Goal: Information Seeking & Learning: Learn about a topic

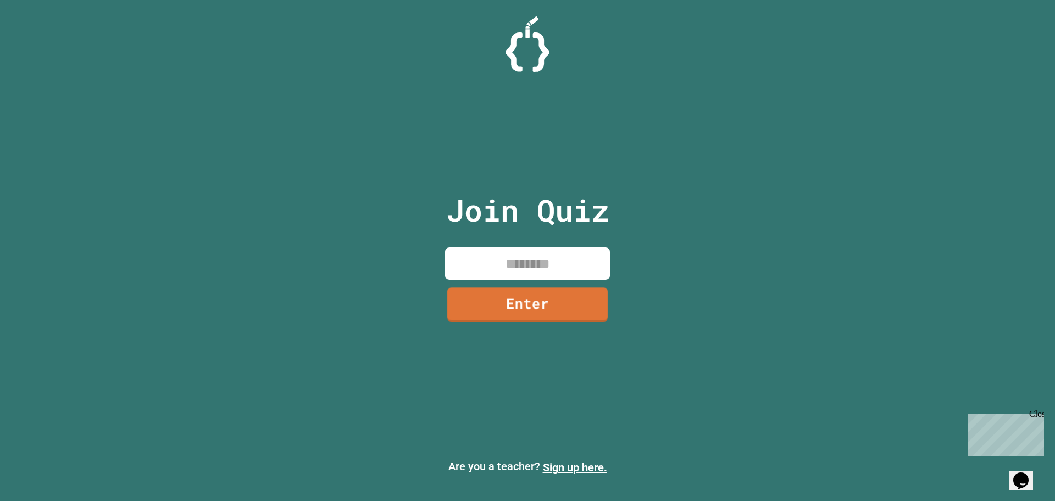
click at [502, 267] on input at bounding box center [527, 263] width 165 height 32
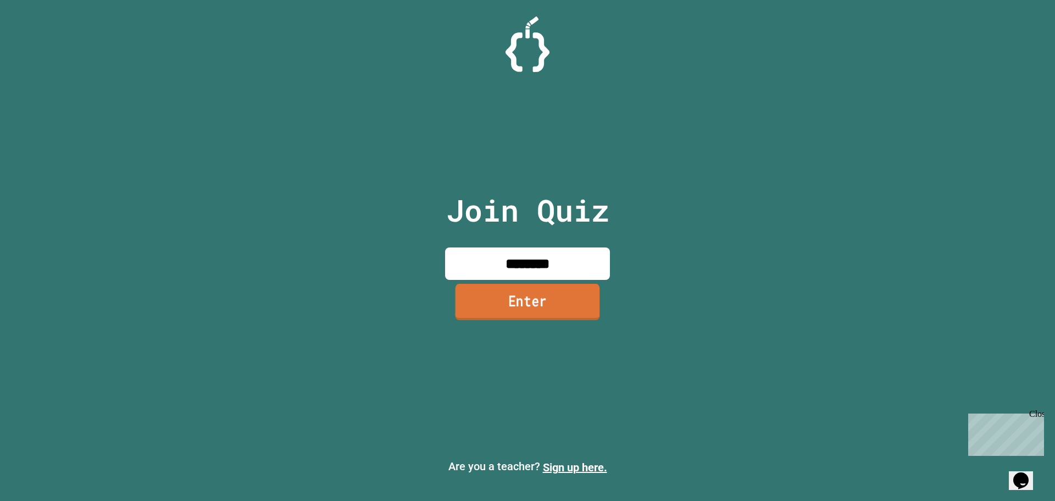
type input "********"
click at [526, 306] on link "Enter" at bounding box center [528, 302] width 145 height 36
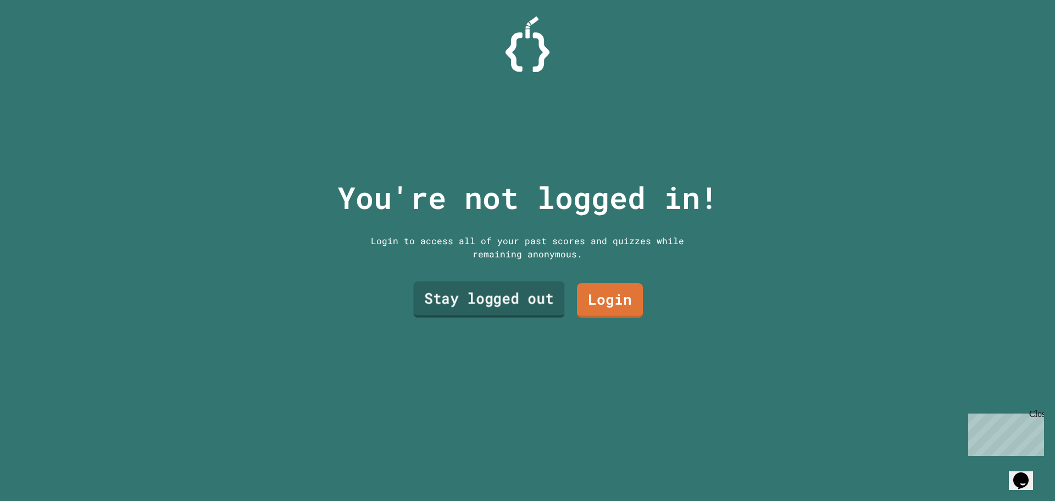
click at [513, 293] on link "Stay logged out" at bounding box center [488, 299] width 151 height 36
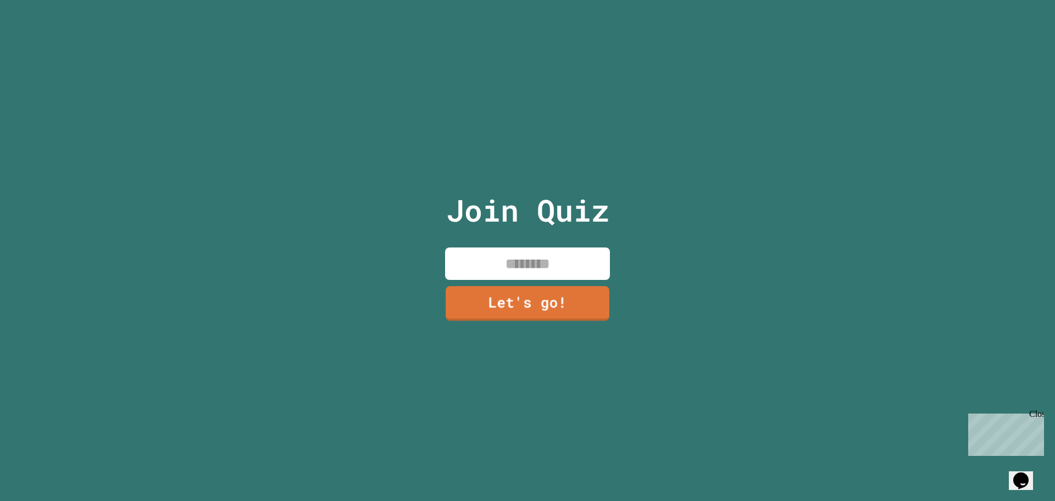
click at [526, 260] on input at bounding box center [527, 263] width 165 height 32
type input "*"
type input "******"
click at [518, 301] on link "Let's go!" at bounding box center [528, 302] width 162 height 36
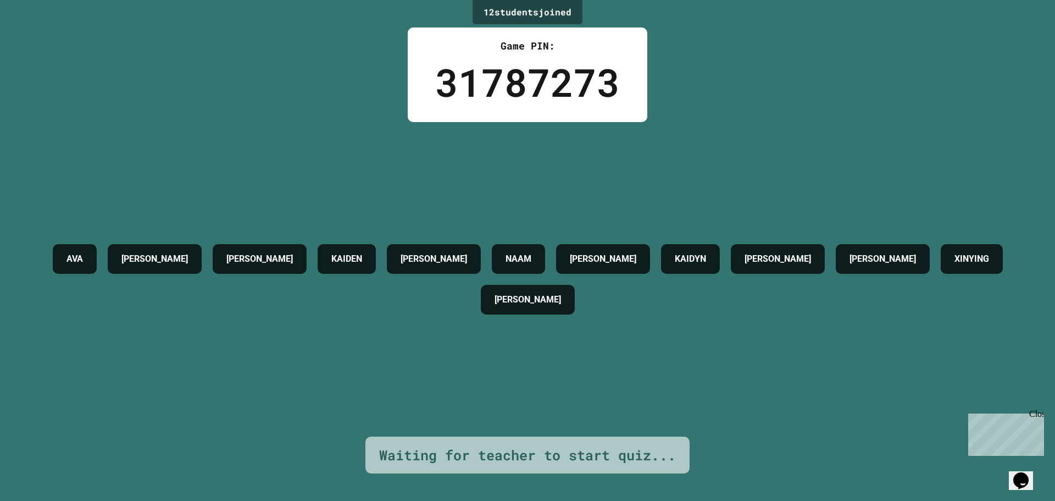
click at [372, 301] on div "[PERSON_NAME] [PERSON_NAME] NAAM [PERSON_NAME] [PERSON_NAME] [PERSON_NAME]" at bounding box center [527, 279] width 1000 height 81
drag, startPoint x: 701, startPoint y: 255, endPoint x: 766, endPoint y: 262, distance: 65.3
click at [526, 262] on div "KAIDYN" at bounding box center [690, 259] width 59 height 30
click at [526, 416] on div "Close" at bounding box center [1037, 416] width 14 height 14
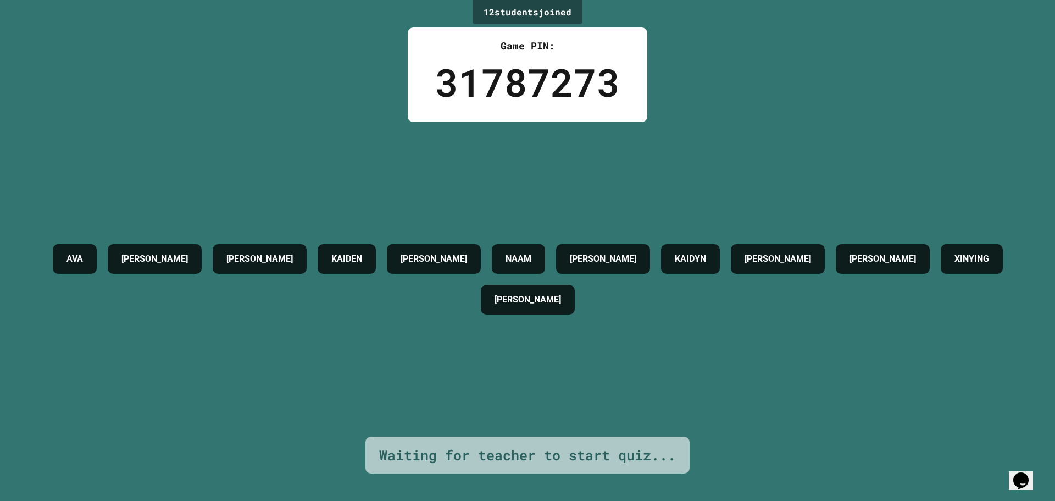
click at [526, 477] on div "Opens Chat This icon Opens the chat window." at bounding box center [1022, 481] width 18 height 18
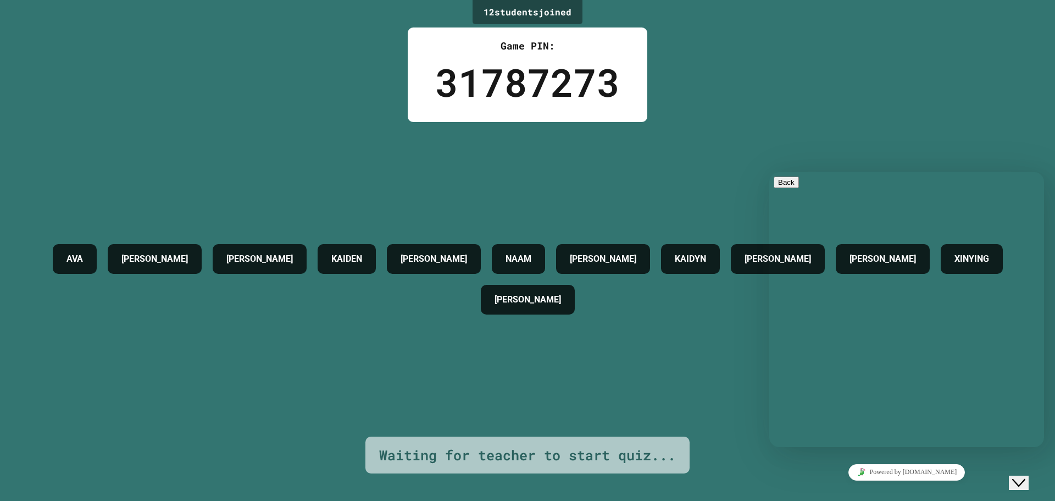
click at [526, 477] on div "Close Chat This icon closes the chat window." at bounding box center [1019, 482] width 13 height 13
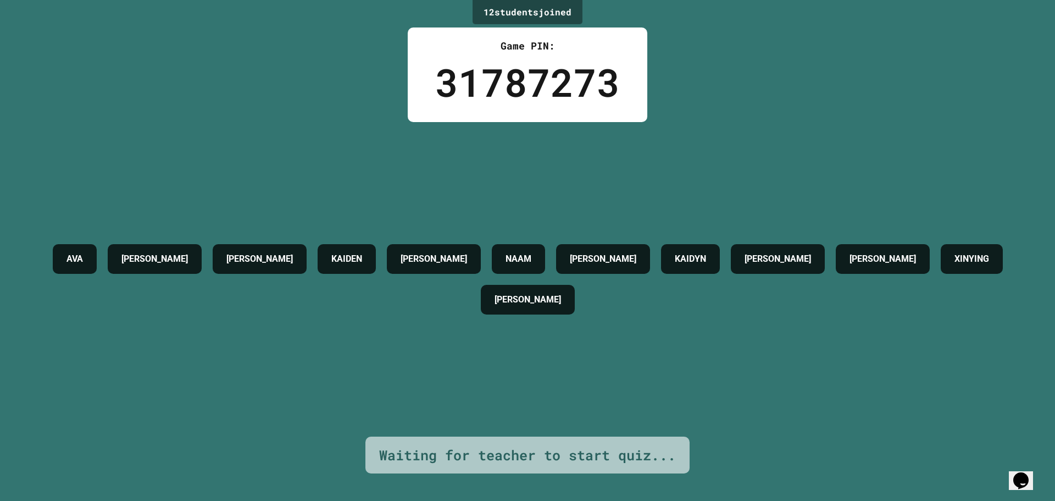
click at [526, 477] on div "Opens Chat This icon Opens the chat window." at bounding box center [1022, 481] width 18 height 18
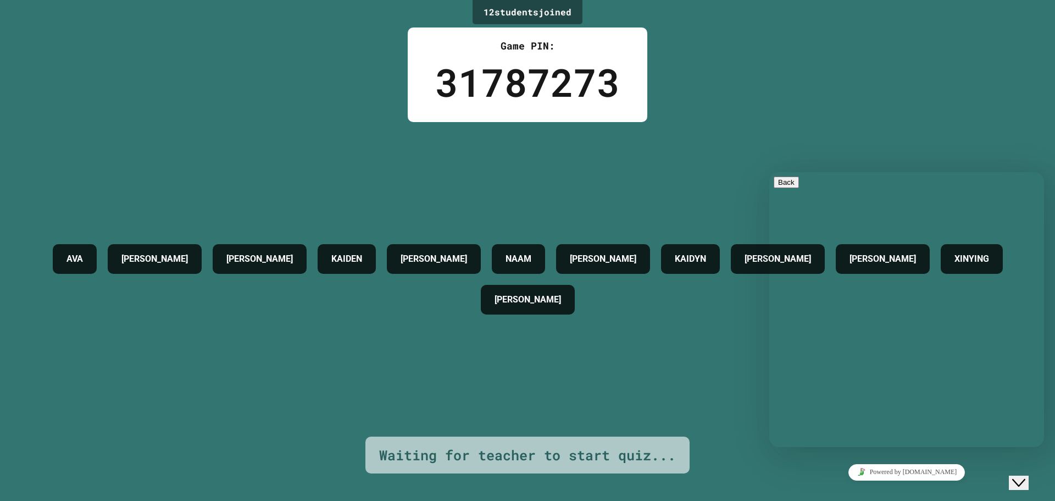
click at [526, 477] on div "Close Chat This icon closes the chat window." at bounding box center [1019, 482] width 13 height 13
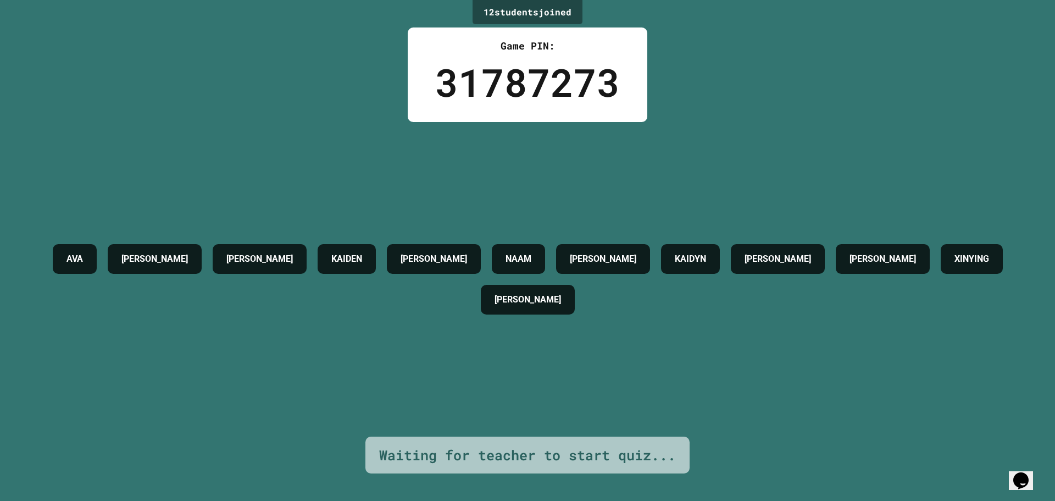
click at [526, 477] on div "Opens Chat This icon Opens the chat window." at bounding box center [1022, 481] width 18 height 18
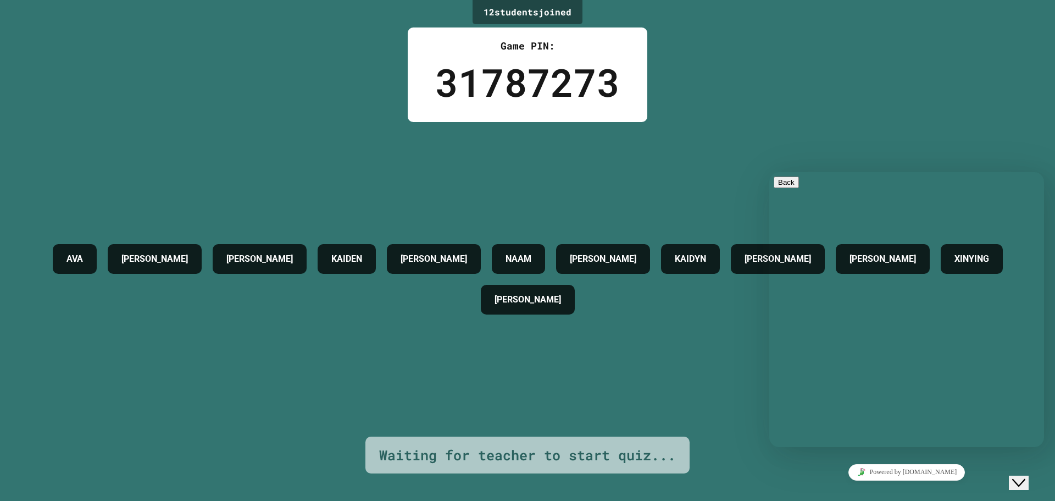
click at [526, 477] on div "Close Chat This icon closes the chat window." at bounding box center [1019, 482] width 13 height 13
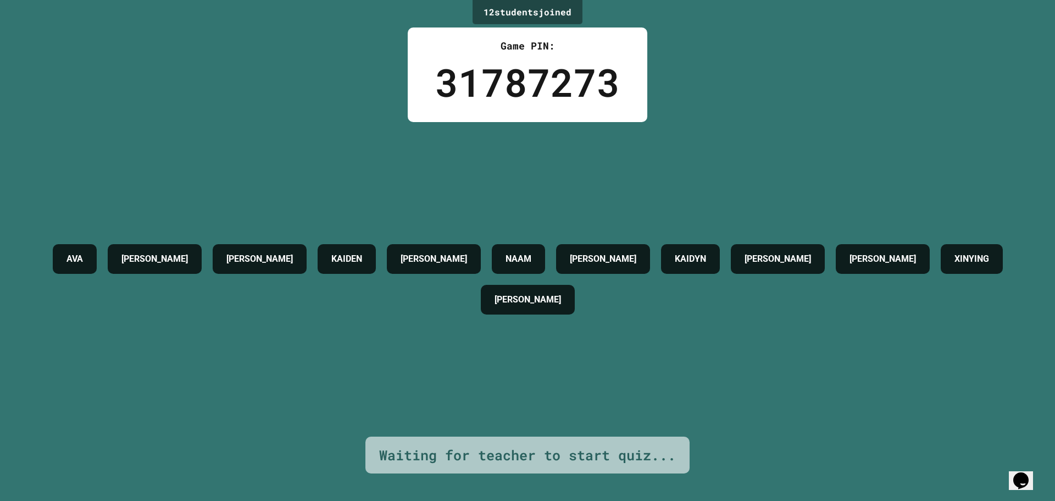
click at [526, 477] on div "Opens Chat This icon Opens the chat window." at bounding box center [1022, 481] width 18 height 18
click at [526, 477] on div "Close Chat This icon closes the chat window." at bounding box center [1019, 482] width 13 height 13
click at [526, 477] on div "Opens Chat This icon Opens the chat window." at bounding box center [1022, 481] width 18 height 18
click at [526, 477] on div "Close Chat This icon closes the chat window." at bounding box center [1019, 482] width 13 height 13
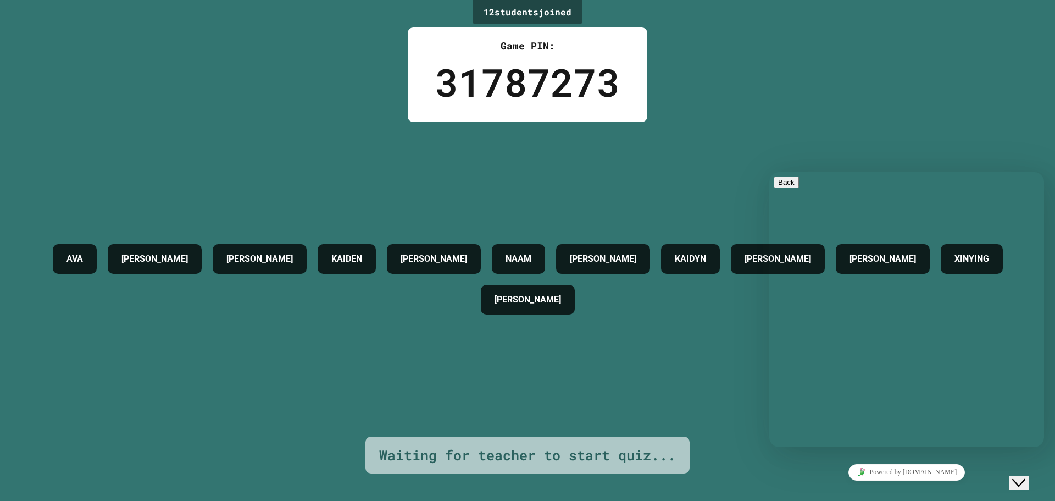
click at [526, 477] on div "Close Chat This icon closes the chat window." at bounding box center [1019, 482] width 13 height 13
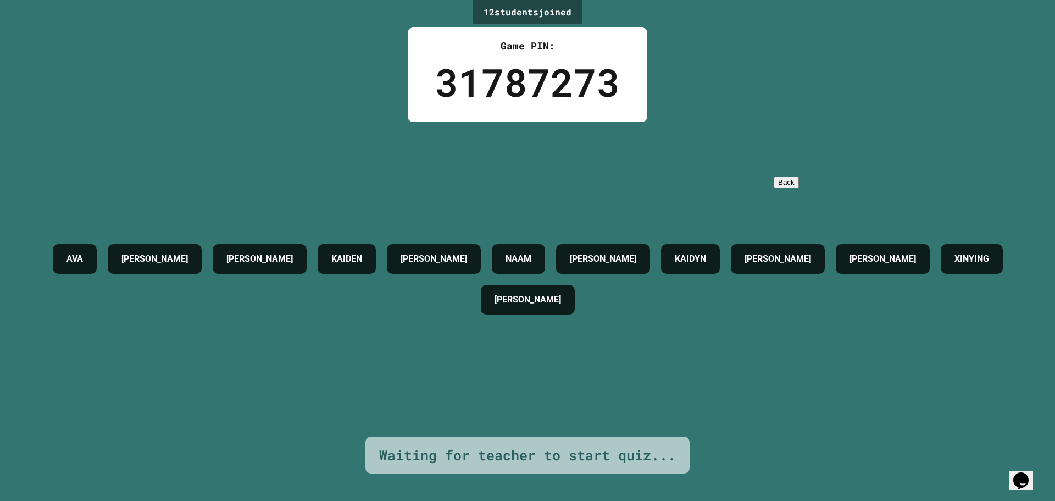
click at [526, 477] on div "Opens Chat This icon Opens the chat window." at bounding box center [1022, 481] width 18 height 18
click at [526, 477] on div "Close Chat This icon closes the chat window." at bounding box center [1019, 482] width 13 height 13
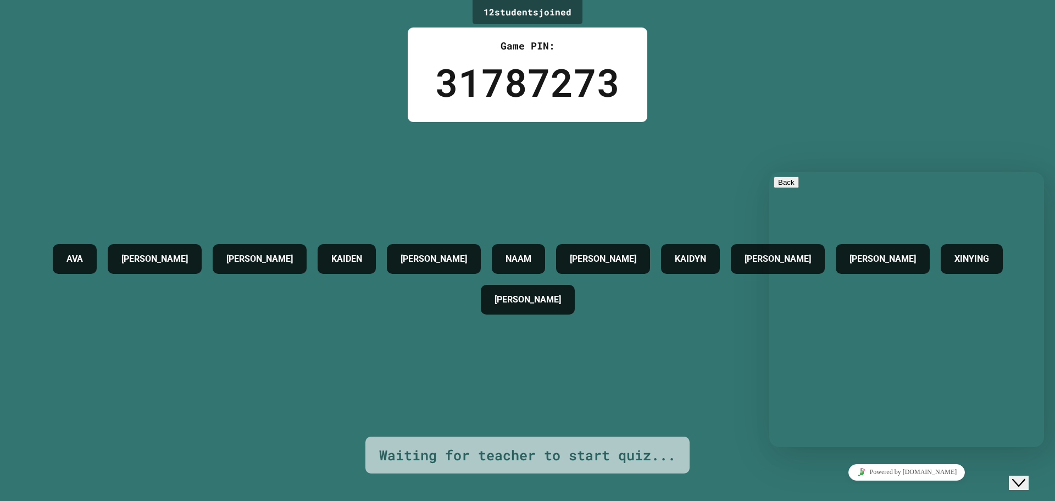
click at [526, 477] on div "Close Chat This icon closes the chat window." at bounding box center [1019, 482] width 13 height 13
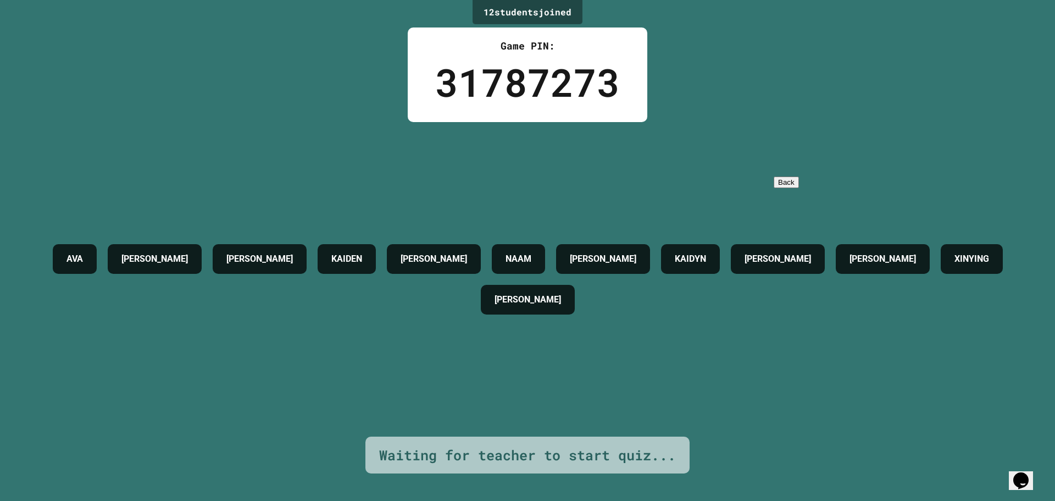
click at [526, 477] on div "Opens Chat This icon Opens the chat window." at bounding box center [1022, 481] width 18 height 18
click at [526, 477] on div "Close Chat This icon closes the chat window." at bounding box center [1019, 482] width 13 height 13
click at [526, 477] on div "Opens Chat This icon Opens the chat window." at bounding box center [1022, 481] width 18 height 18
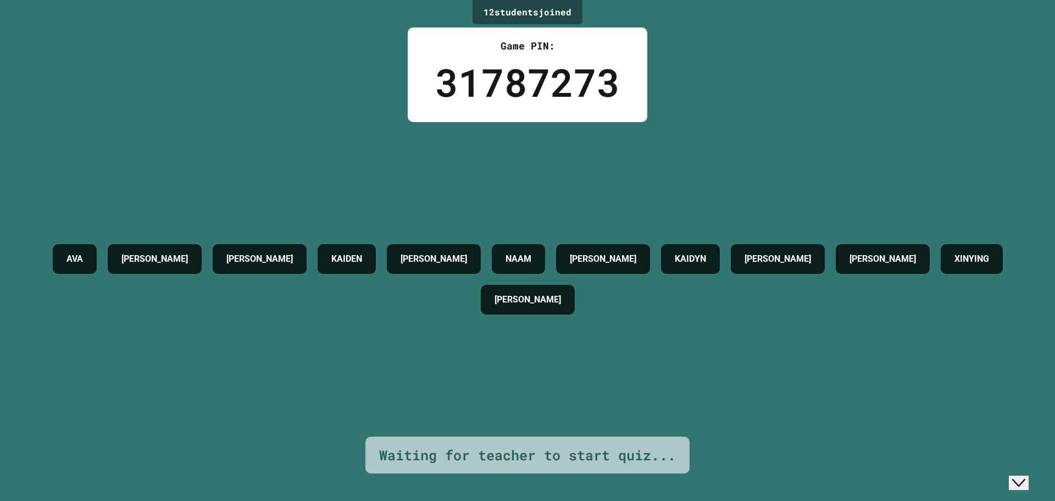
click at [526, 477] on div "Close Chat This icon closes the chat window." at bounding box center [1019, 482] width 13 height 13
click at [526, 477] on div "Opens Chat This icon Opens the chat window." at bounding box center [1022, 481] width 18 height 18
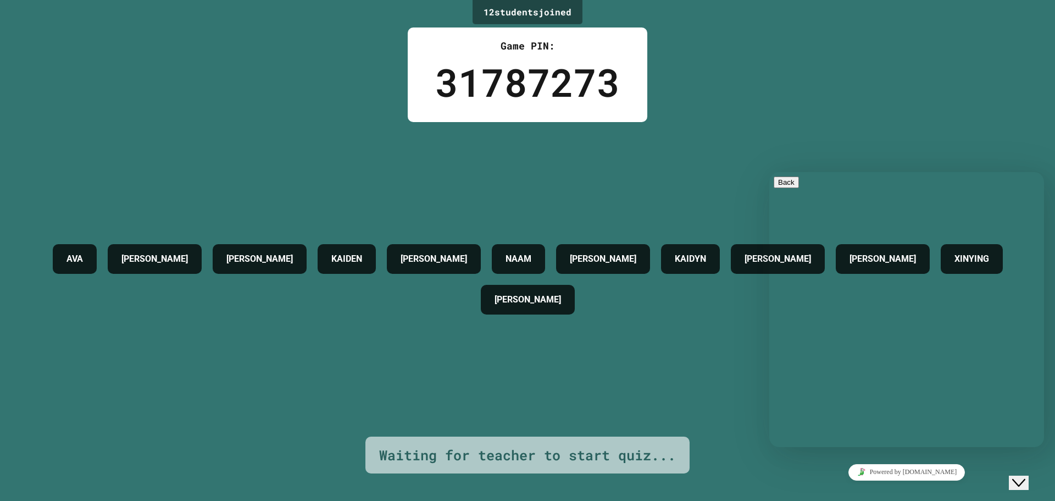
click html "Close Chat This icon closes the chat window."
click at [526, 476] on div "Close Chat This icon closes the chat window." at bounding box center [1019, 482] width 13 height 13
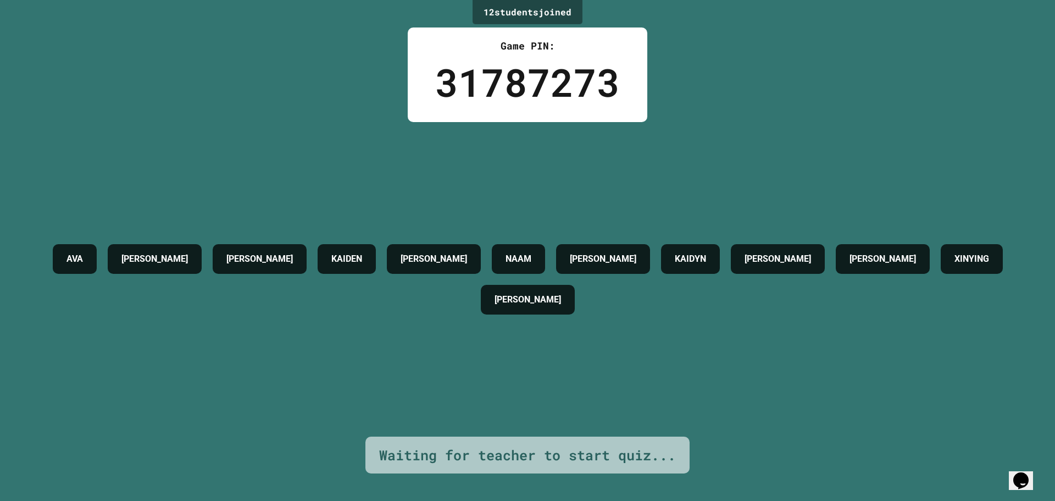
click at [526, 473] on icon "Chat widget" at bounding box center [1021, 480] width 15 height 16
click at [526, 472] on icon "Chat widget" at bounding box center [1021, 480] width 15 height 16
click at [526, 472] on icon "Opens Chat This icon Opens the chat window." at bounding box center [1022, 481] width 18 height 18
click at [526, 475] on button "Close Chat This icon closes the chat window." at bounding box center [1019, 482] width 20 height 14
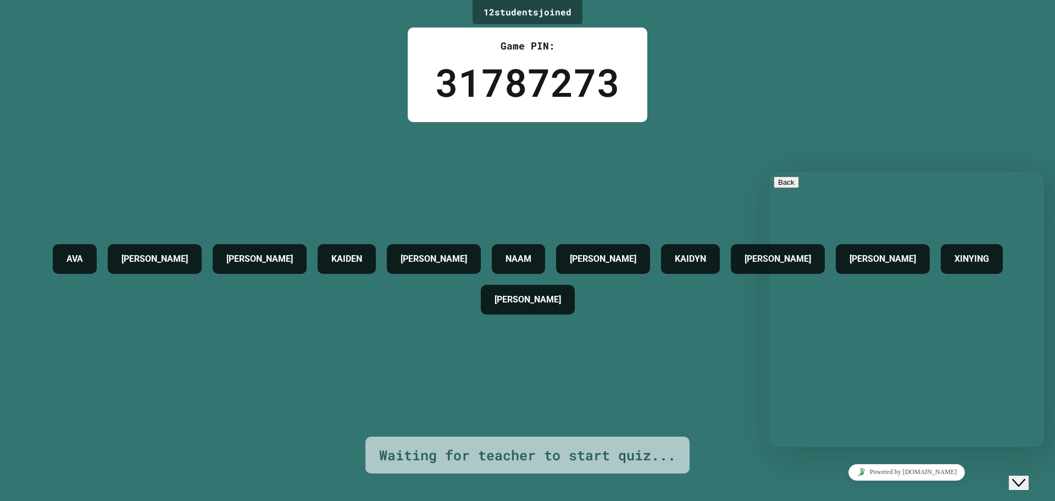
click at [526, 475] on button "Close Chat This icon closes the chat window." at bounding box center [1019, 482] width 20 height 14
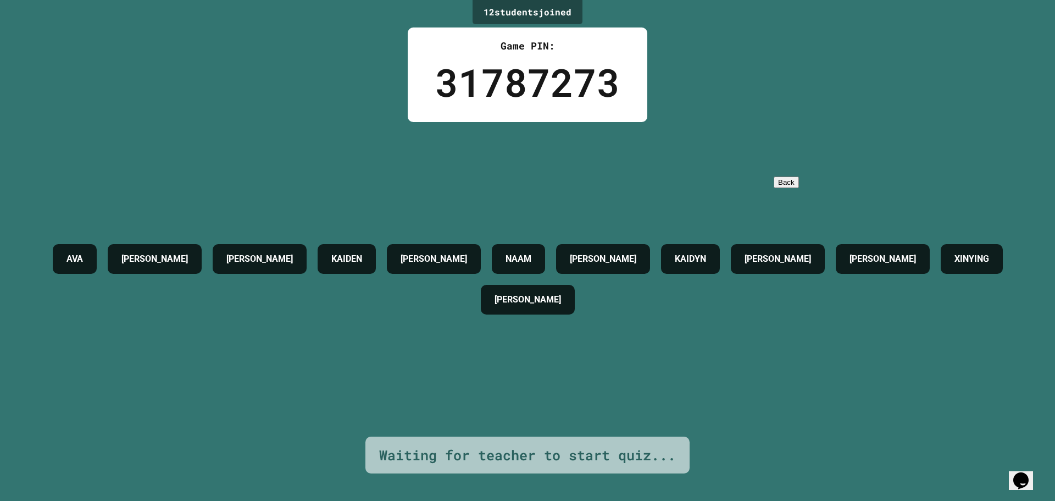
click at [526, 472] on icon "Opens Chat This icon Opens the chat window." at bounding box center [1022, 481] width 18 height 18
click at [526, 471] on button "Opens Chat This icon Opens the chat window." at bounding box center [1021, 480] width 24 height 19
click at [526, 472] on icon "Opens Chat This icon Opens the chat window." at bounding box center [1022, 481] width 18 height 18
click at [526, 475] on button "Close Chat This icon closes the chat window." at bounding box center [1019, 482] width 20 height 14
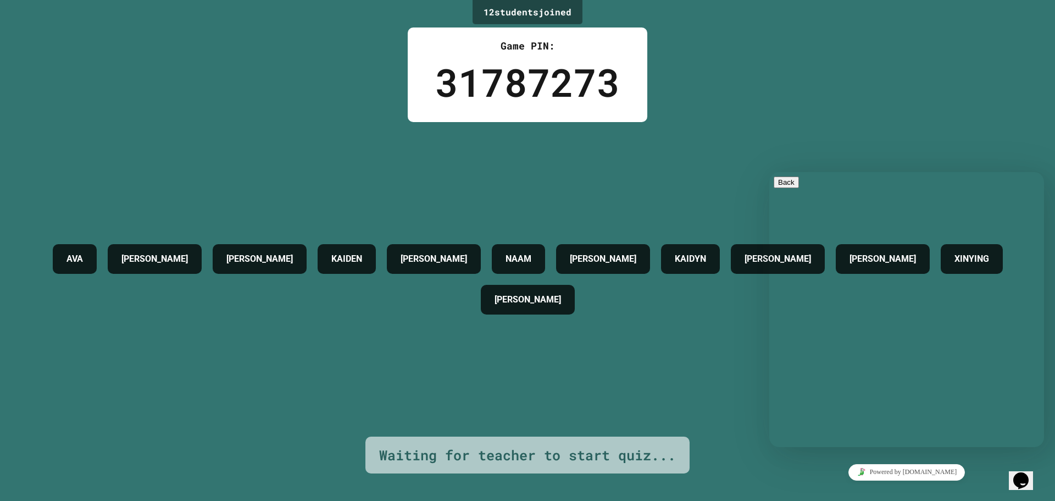
click at [526, 472] on icon "Opens Chat This icon Opens the chat window." at bounding box center [1022, 481] width 18 height 18
click at [526, 471] on button "Opens Chat This icon Opens the chat window." at bounding box center [1021, 480] width 24 height 19
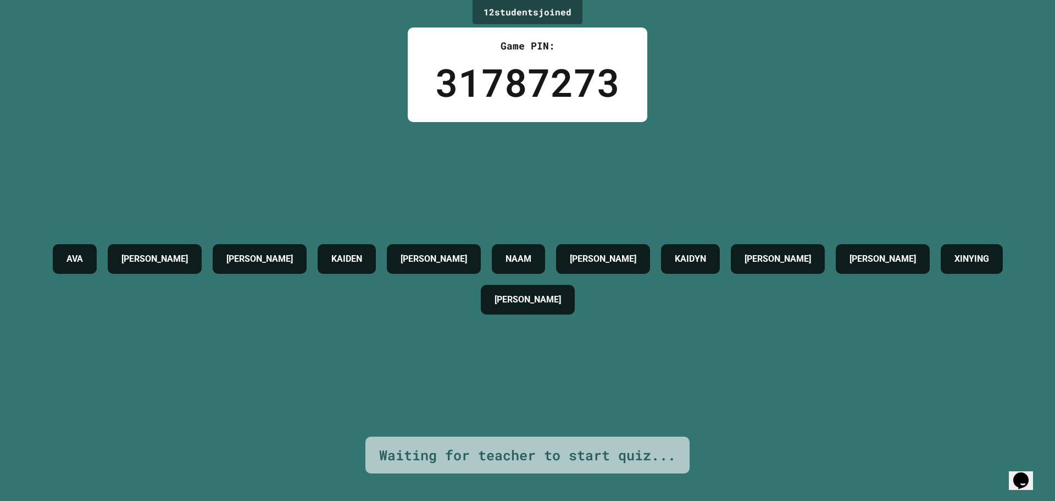
click html "Opens Chat This icon Opens the chat window."
drag, startPoint x: 972, startPoint y: 485, endPoint x: 987, endPoint y: 487, distance: 14.9
click at [526, 489] on div "12 student s joined Game PIN: 31787273 AVA [PERSON_NAME] [PERSON_NAME] NAAM [PE…" at bounding box center [527, 250] width 1055 height 501
drag, startPoint x: 987, startPoint y: 487, endPoint x: 999, endPoint y: 474, distance: 17.9
click at [526, 485] on div "12 student s joined Game PIN: 31787273 AVA [PERSON_NAME] [PERSON_NAME] NAAM [PE…" at bounding box center [527, 250] width 1055 height 501
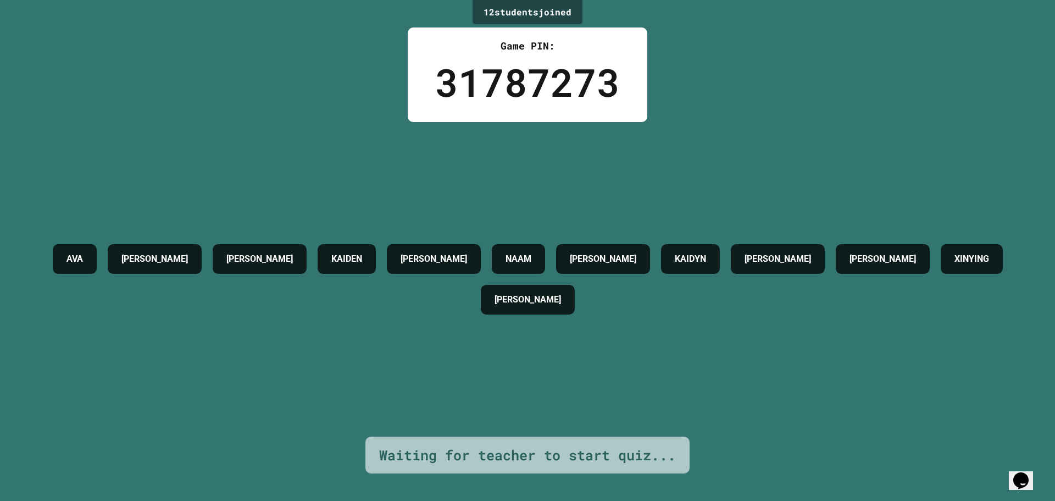
click at [526, 472] on div "Opens Chat This icon Opens the chat window." at bounding box center [1022, 481] width 18 height 18
click at [526, 476] on div "Close Chat This icon closes the chat window." at bounding box center [1019, 482] width 13 height 13
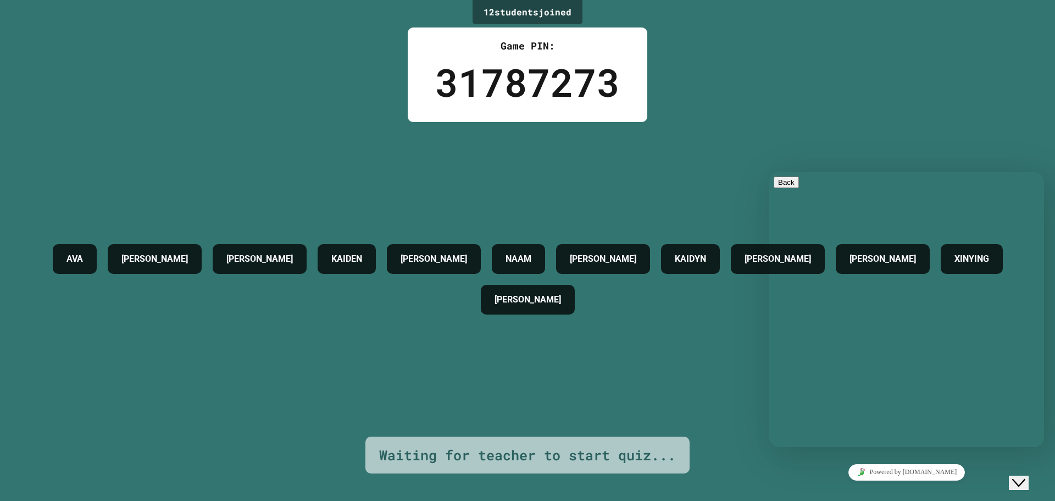
click at [526, 476] on div "Close Chat This icon closes the chat window." at bounding box center [1019, 482] width 13 height 13
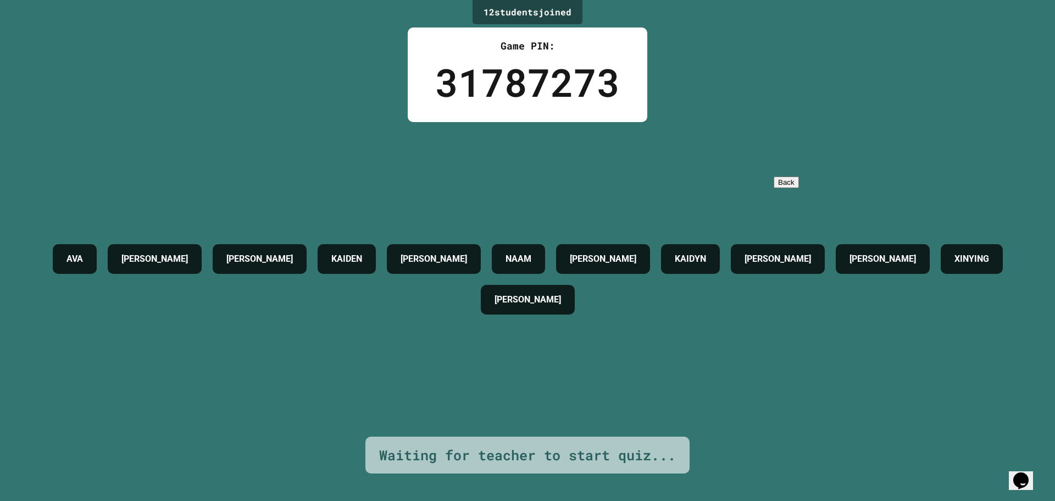
click at [526, 473] on div "Opens Chat This icon Opens the chat window." at bounding box center [1022, 481] width 18 height 18
click at [526, 476] on div "Close Chat This icon closes the chat window." at bounding box center [1019, 482] width 13 height 13
click at [526, 473] on div "Opens Chat This icon Opens the chat window." at bounding box center [1022, 481] width 18 height 18
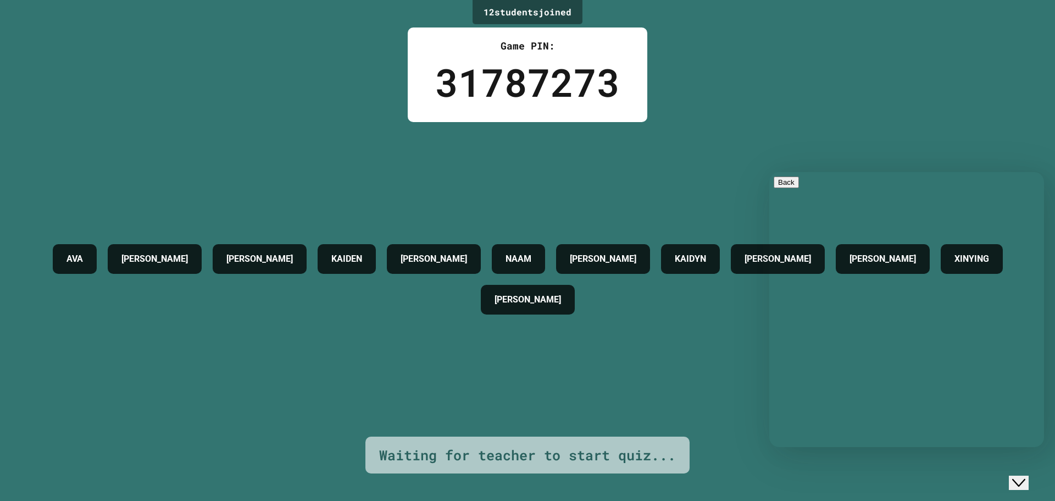
click at [526, 476] on div "Close Chat This icon closes the chat window." at bounding box center [1019, 482] width 13 height 13
click at [526, 473] on div "Opens Chat This icon Opens the chat window." at bounding box center [1022, 481] width 18 height 18
click at [526, 476] on div "Close Chat This icon closes the chat window." at bounding box center [1019, 482] width 13 height 13
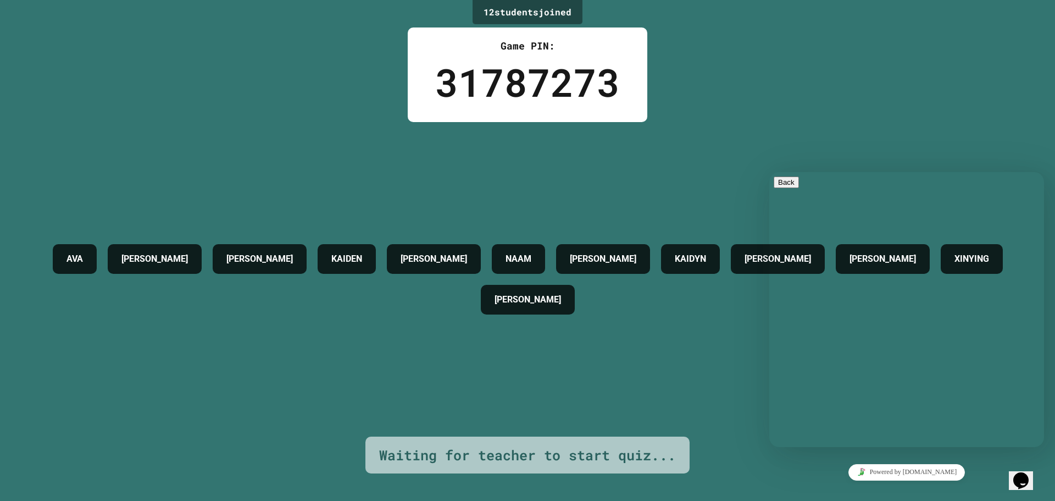
click at [526, 472] on div "Opens Chat This icon Opens the chat window." at bounding box center [1022, 481] width 18 height 18
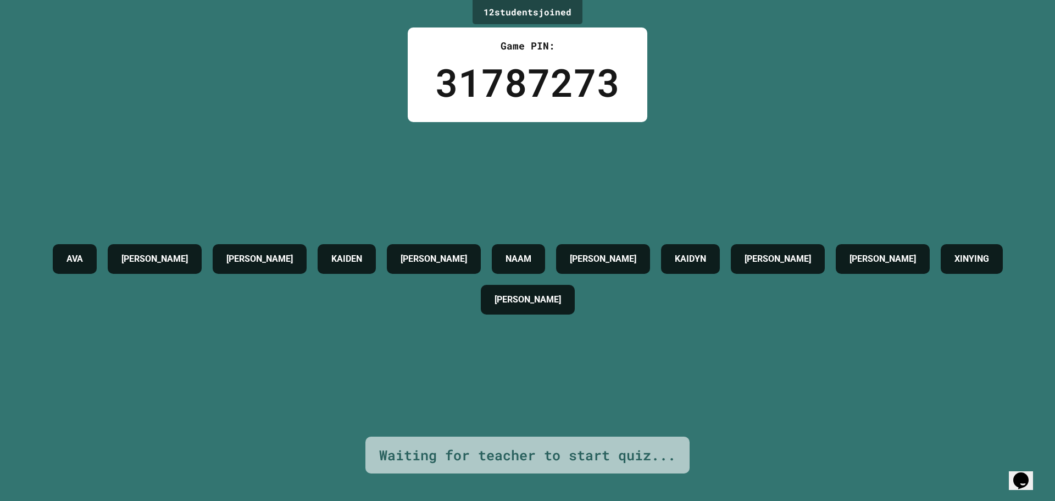
click at [526, 472] on div "Opens Chat This icon Opens the chat window." at bounding box center [1022, 481] width 18 height 18
click at [526, 474] on div "Opens Chat This icon Opens the chat window." at bounding box center [1022, 481] width 18 height 18
click at [526, 476] on div "Close Chat This icon closes the chat window." at bounding box center [1019, 482] width 13 height 13
drag, startPoint x: 1037, startPoint y: 474, endPoint x: 1014, endPoint y: 479, distance: 23.6
click at [526, 479] on div "Opens Chat This icon Opens the chat window." at bounding box center [1022, 481] width 18 height 18
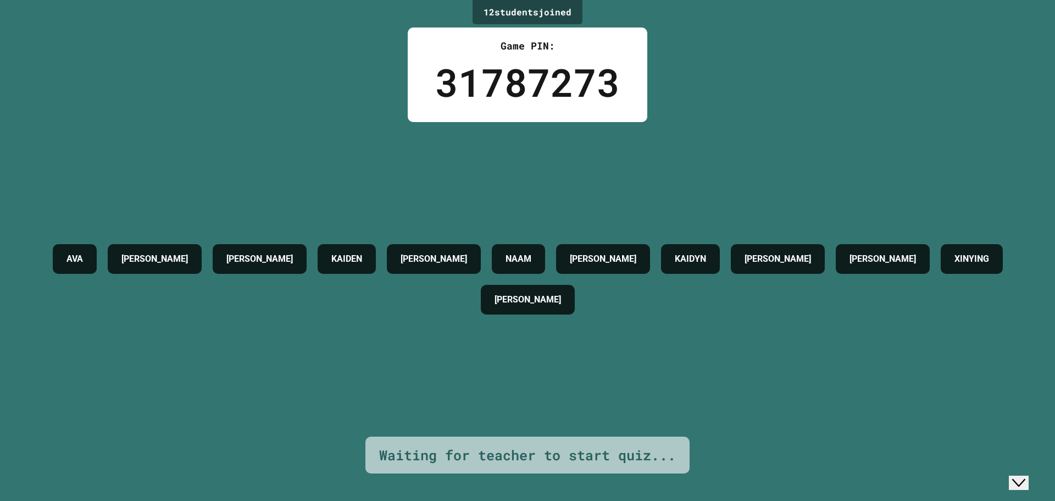
click at [526, 479] on div "Close Chat This icon closes the chat window." at bounding box center [1019, 482] width 13 height 13
click at [526, 476] on icon "Close Chat This icon closes the chat window." at bounding box center [1019, 482] width 13 height 13
click at [526, 473] on icon "Chat widget" at bounding box center [1021, 480] width 15 height 16
click at [526, 476] on icon "Close Chat This icon closes the chat window." at bounding box center [1019, 482] width 13 height 13
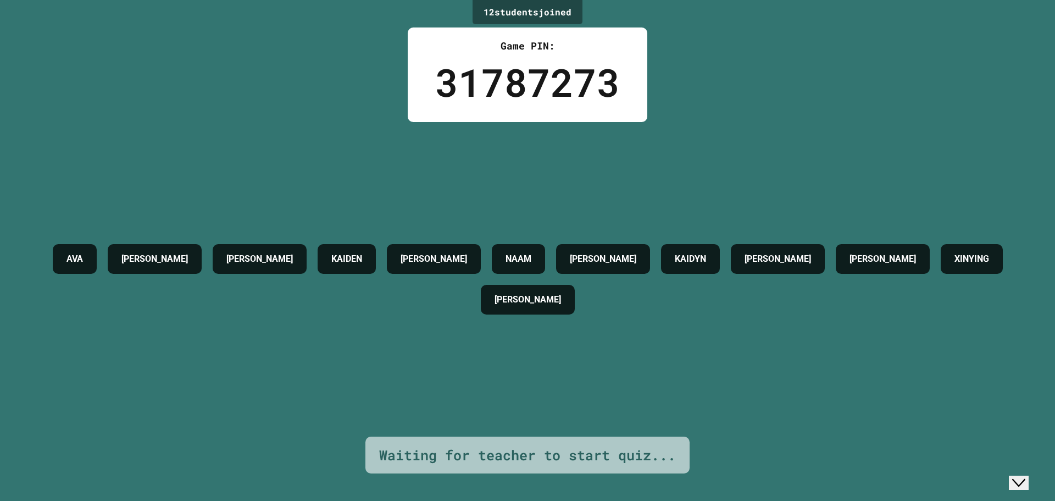
click at [526, 476] on icon "Close Chat This icon closes the chat window." at bounding box center [1019, 482] width 13 height 13
click at [526, 473] on icon "Chat widget" at bounding box center [1021, 480] width 15 height 16
click at [526, 476] on icon "Close Chat This icon closes the chat window." at bounding box center [1019, 482] width 13 height 13
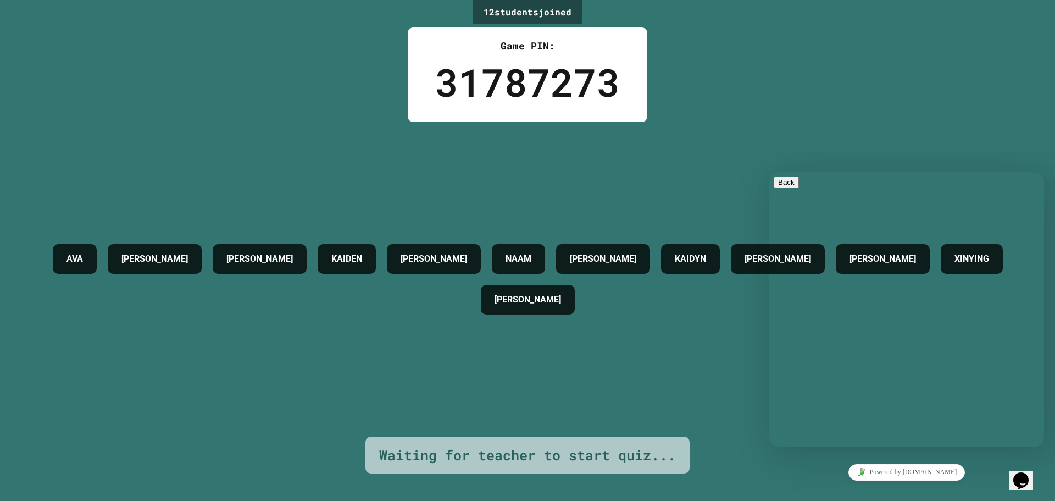
click at [526, 473] on icon "Chat widget" at bounding box center [1021, 480] width 15 height 16
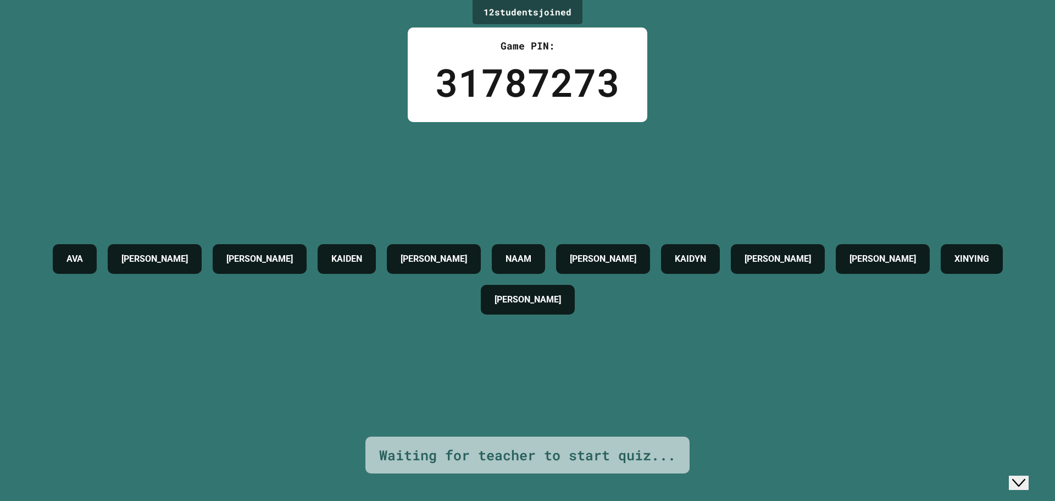
click at [526, 476] on icon "Close Chat This icon closes the chat window." at bounding box center [1019, 482] width 13 height 13
click html "Opens Chat This icon Opens the chat window."
click at [526, 451] on div "12 student s joined Game PIN: 31787273 AVA [PERSON_NAME] [PERSON_NAME] NAAM [PE…" at bounding box center [527, 250] width 1055 height 501
click at [526, 479] on icon "Opens Chat This icon Opens the chat window." at bounding box center [1022, 481] width 18 height 18
click at [526, 479] on div "Close Chat This icon closes the chat window." at bounding box center [1019, 482] width 13 height 13
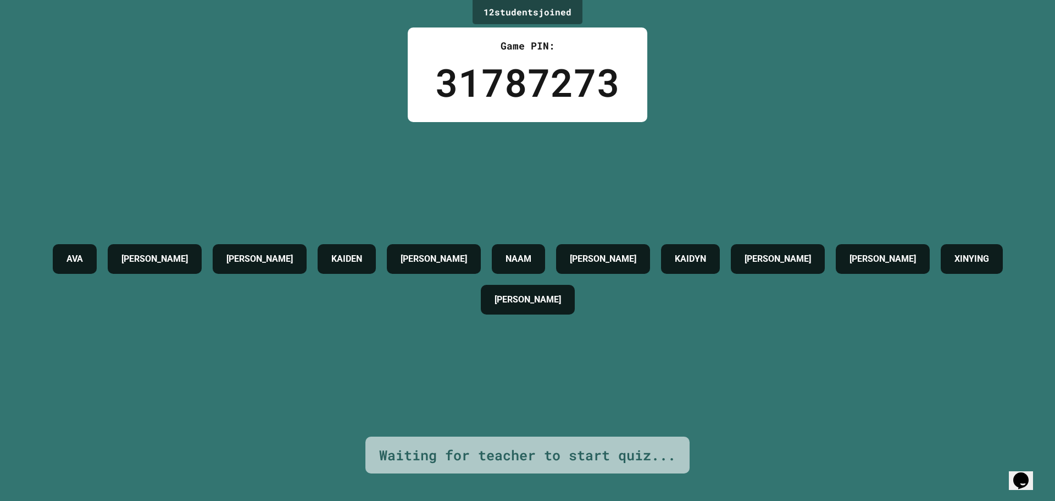
click at [526, 479] on icon "Opens Chat This icon Opens the chat window." at bounding box center [1022, 481] width 18 height 18
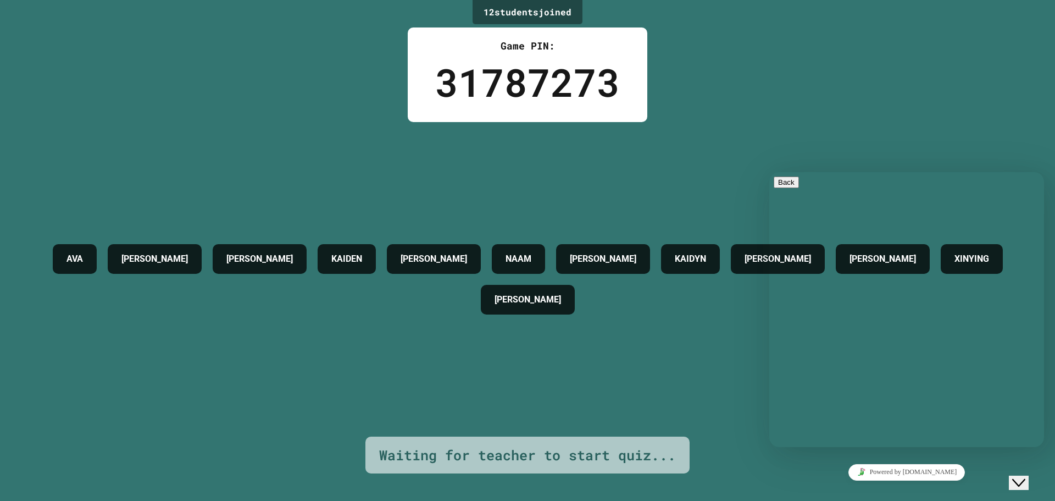
click at [526, 483] on button "Close Chat This icon closes the chat window." at bounding box center [1019, 482] width 20 height 14
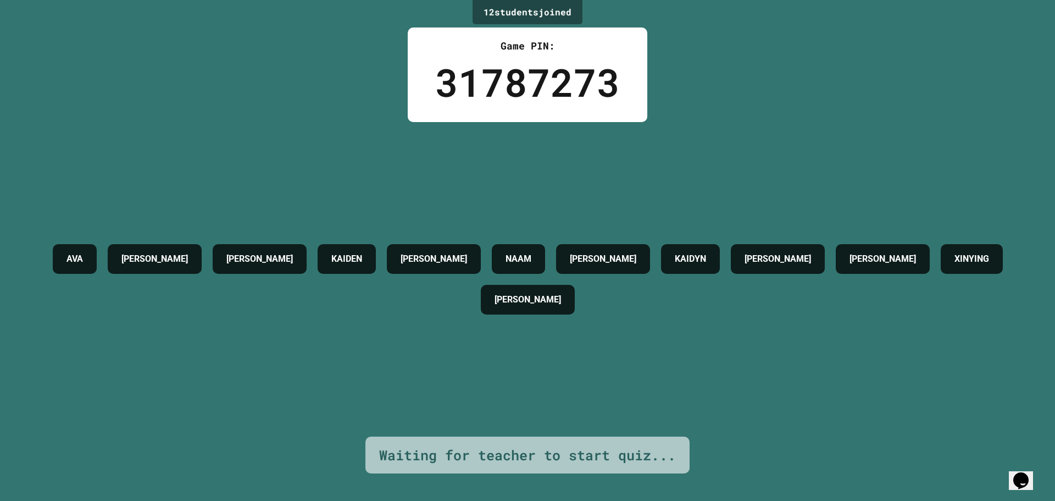
click at [526, 484] on button "Opens Chat This icon Opens the chat window." at bounding box center [1021, 480] width 24 height 19
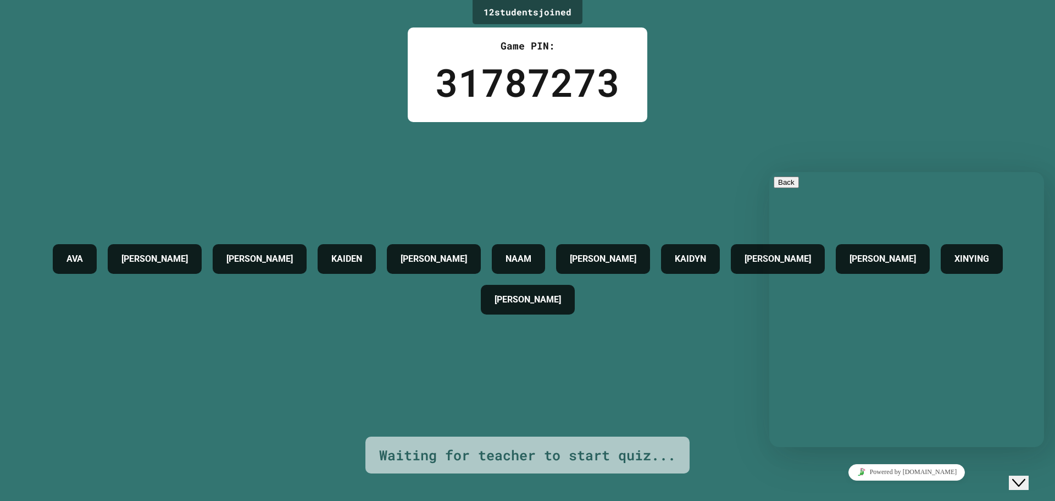
click at [526, 484] on button "Close Chat This icon closes the chat window." at bounding box center [1019, 482] width 20 height 14
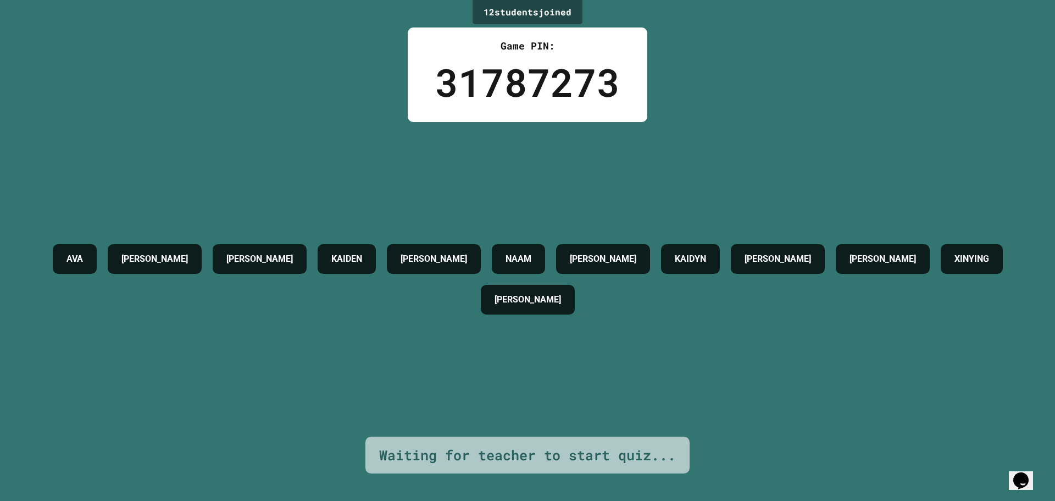
click at [526, 485] on button "Opens Chat This icon Opens the chat window." at bounding box center [1021, 480] width 24 height 19
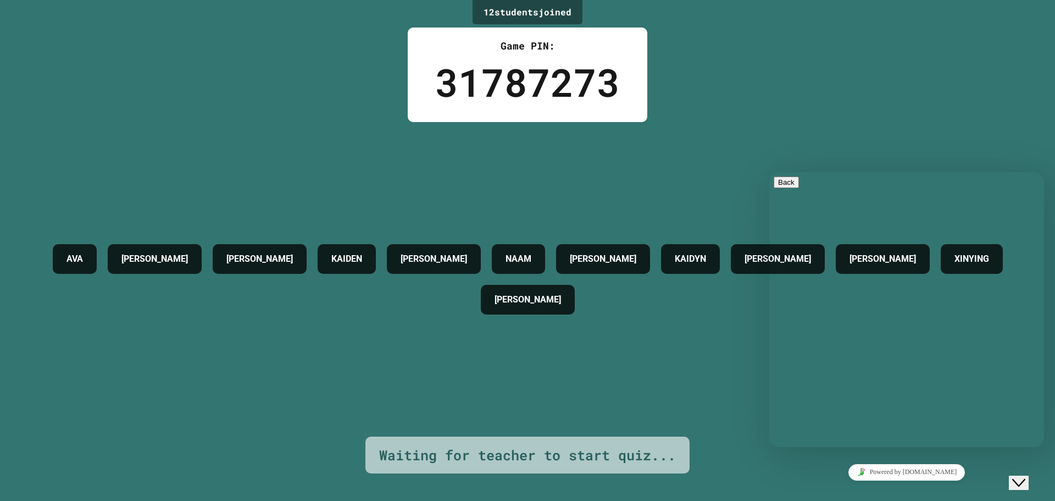
click at [526, 485] on button "Close Chat This icon closes the chat window." at bounding box center [1019, 482] width 20 height 14
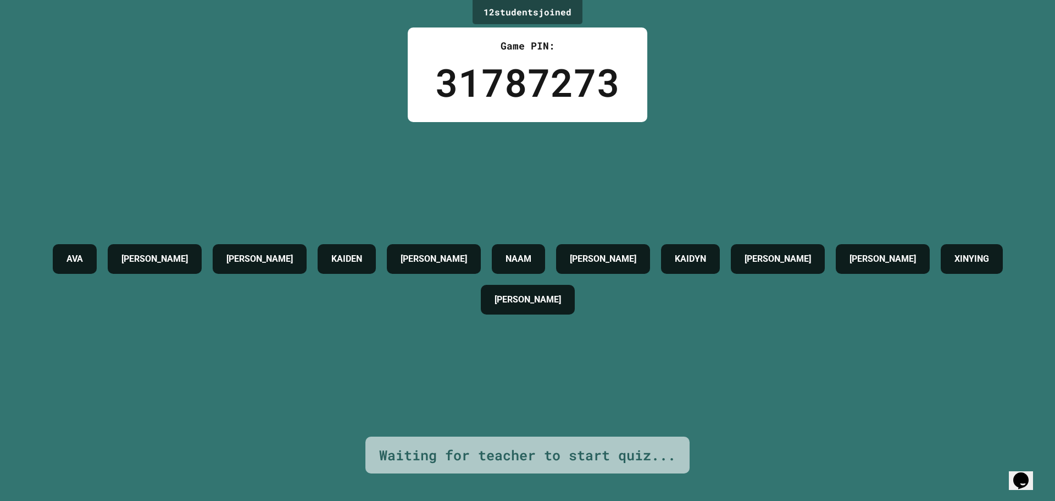
drag, startPoint x: 295, startPoint y: 274, endPoint x: 303, endPoint y: 264, distance: 12.9
click at [303, 264] on div "[PERSON_NAME] [PERSON_NAME] NAAM [PERSON_NAME] [PERSON_NAME] [PERSON_NAME]" at bounding box center [527, 279] width 1000 height 81
drag, startPoint x: 330, startPoint y: 218, endPoint x: 876, endPoint y: 313, distance: 554.1
click at [526, 313] on div "[PERSON_NAME] [PERSON_NAME] NAAM [PERSON_NAME] [PERSON_NAME] [PERSON_NAME]" at bounding box center [527, 279] width 1000 height 314
click at [526, 371] on div "[PERSON_NAME] [PERSON_NAME] NAAM [PERSON_NAME] [PERSON_NAME] [PERSON_NAME]" at bounding box center [527, 279] width 1000 height 314
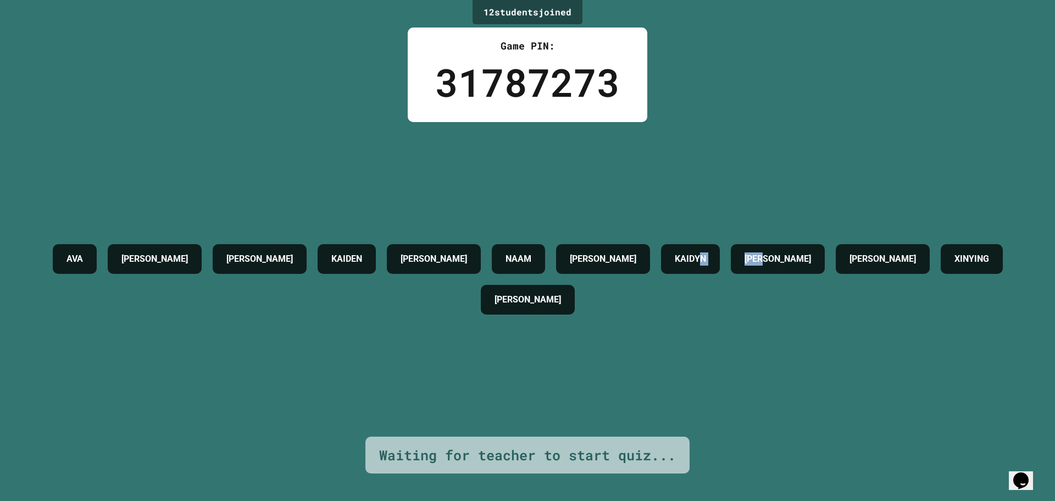
drag, startPoint x: 746, startPoint y: 373, endPoint x: 840, endPoint y: 415, distance: 102.4
click at [526, 415] on div "[PERSON_NAME] [PERSON_NAME] NAAM [PERSON_NAME] [PERSON_NAME] [PERSON_NAME]" at bounding box center [527, 279] width 1000 height 314
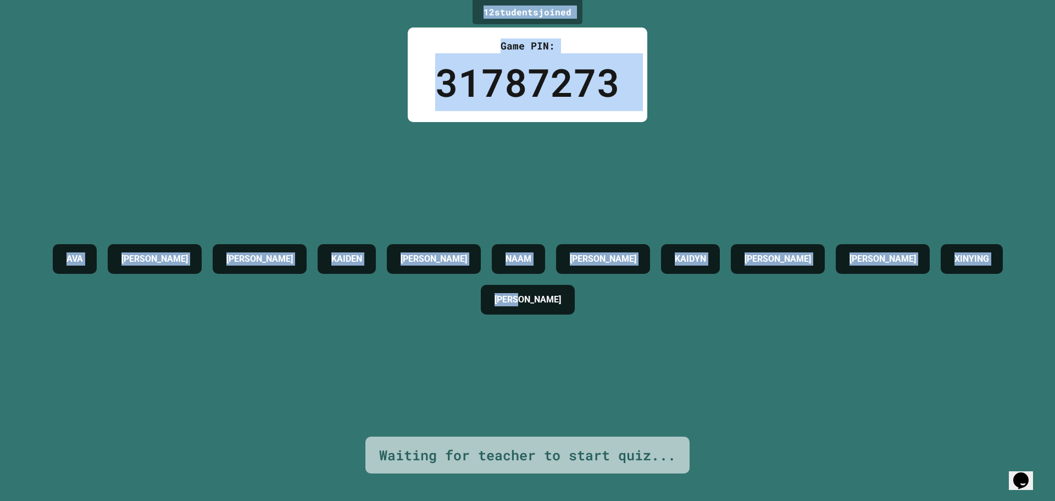
drag, startPoint x: 602, startPoint y: 310, endPoint x: 474, endPoint y: 12, distance: 324.5
click at [474, 12] on div "12 student s joined Game PIN: 31787273 AVA [PERSON_NAME] [PERSON_NAME] NAAM [PE…" at bounding box center [527, 250] width 1055 height 501
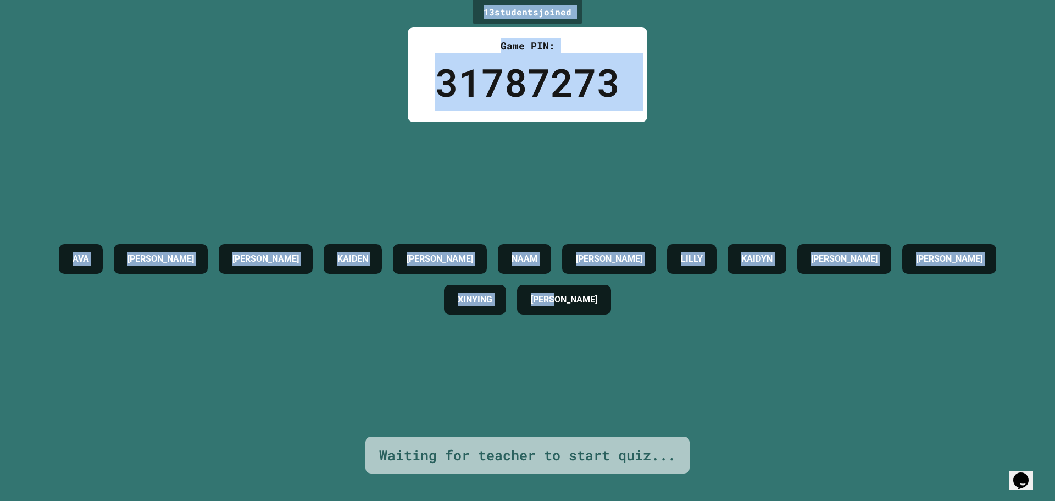
copy div "12 student s joined Game PIN: 31787273 AVA [PERSON_NAME] [PERSON_NAME] NAAM [PE…"
click at [434, 244] on div "[PERSON_NAME]" at bounding box center [440, 259] width 94 height 30
drag, startPoint x: 96, startPoint y: 109, endPoint x: 91, endPoint y: 105, distance: 6.6
click at [96, 109] on div "13 student s joined Game PIN: 31787273 AVA [PERSON_NAME] [PERSON_NAME] NAAM [PE…" at bounding box center [527, 250] width 1055 height 501
click at [445, 70] on div "31787273" at bounding box center [527, 82] width 185 height 58
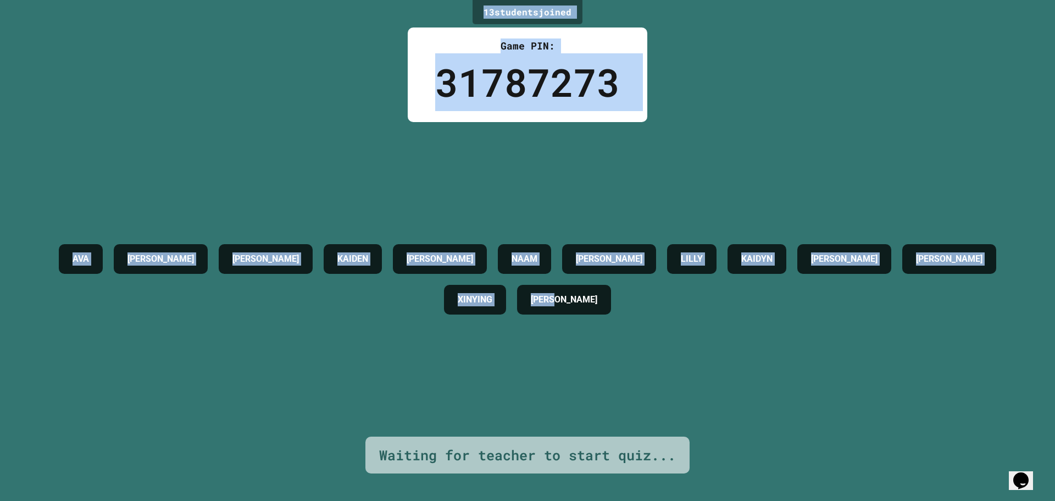
click at [526, 215] on div "[PERSON_NAME] [PERSON_NAME] NAAM [PERSON_NAME] [PERSON_NAME] KAIDYN [PERSON_NAM…" at bounding box center [527, 279] width 1000 height 314
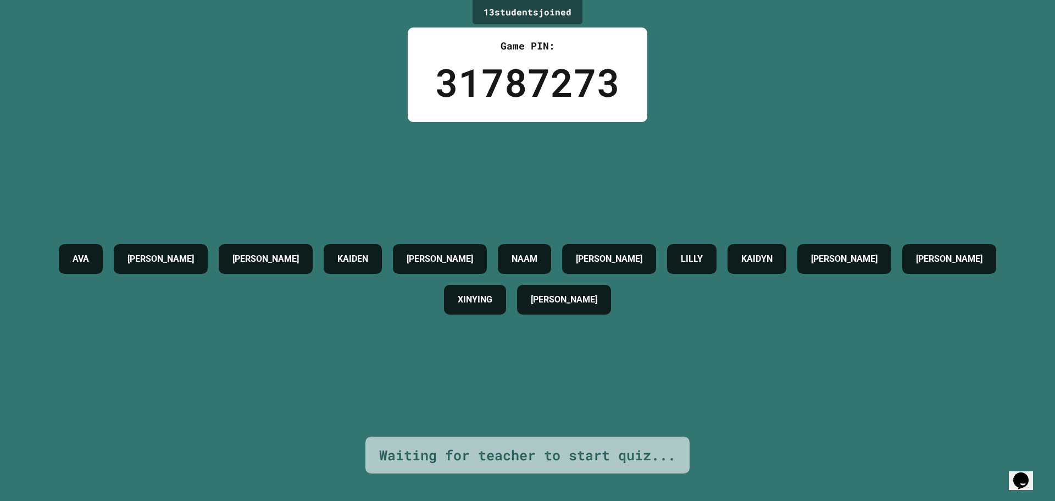
click at [344, 36] on div "13 student s joined Game PIN: 31787273 AVA [PERSON_NAME] [PERSON_NAME] NAAM [PE…" at bounding box center [527, 250] width 1055 height 501
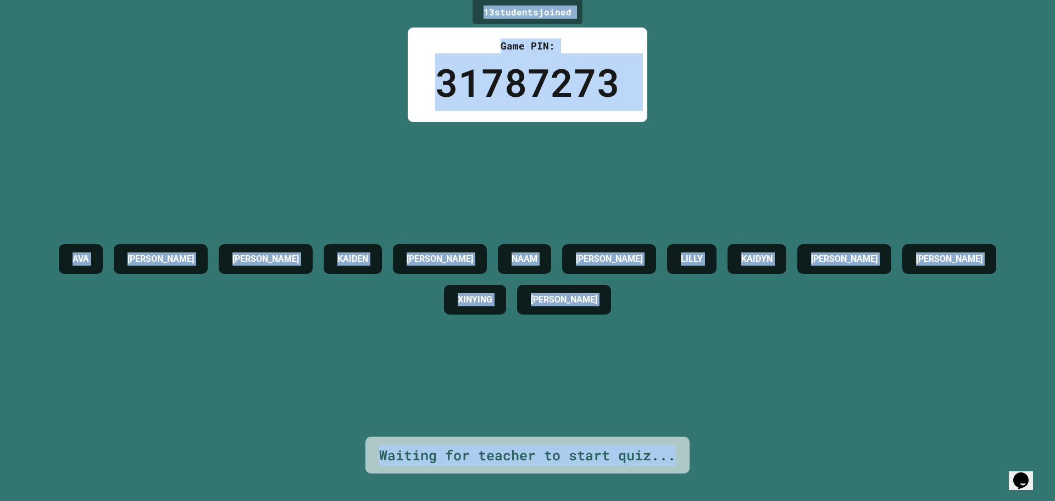
drag, startPoint x: 681, startPoint y: 447, endPoint x: 472, endPoint y: 2, distance: 491.6
click at [472, 2] on div "13 student s joined Game PIN: 31787273 AVA [PERSON_NAME] [PERSON_NAME] NAAM [PE…" at bounding box center [527, 250] width 1055 height 501
copy div "13 student s joined Game PIN: 31787273 AVA [PERSON_NAME] [PERSON_NAME] NAAM [PE…"
click at [240, 279] on div "[PERSON_NAME] [PERSON_NAME] NAAM [PERSON_NAME] [PERSON_NAME] KAIDYN [PERSON_NAM…" at bounding box center [527, 279] width 1000 height 81
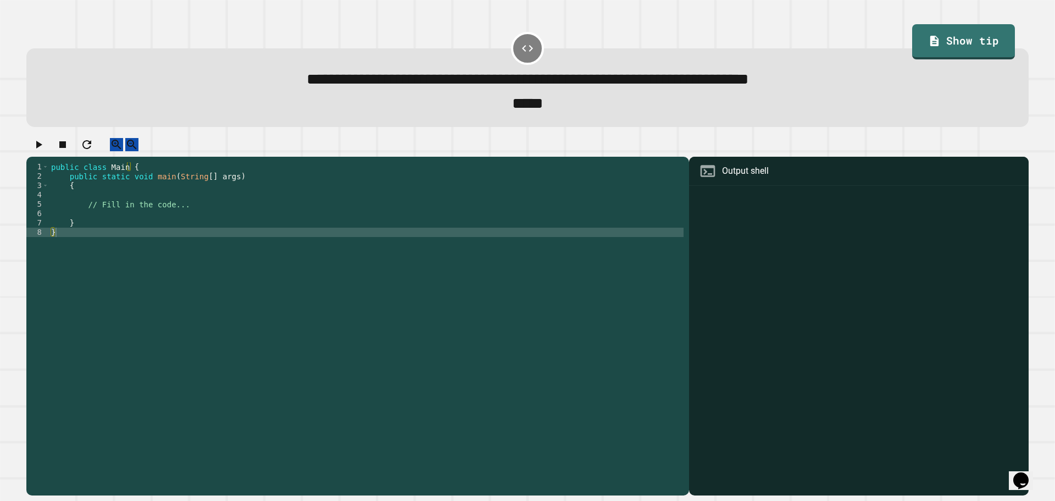
click at [90, 245] on div "public class Main { public static void main ( String [ ] args ) { // Fill in th…" at bounding box center [366, 316] width 635 height 308
click at [98, 222] on div "public class Main { public static void main ( String [ ] args ) { // Fill in th…" at bounding box center [366, 316] width 635 height 308
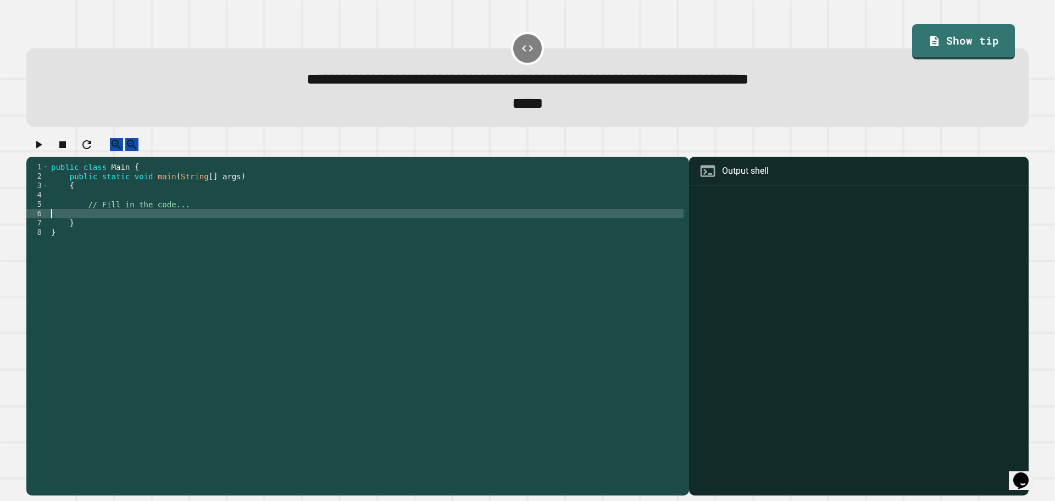
click at [160, 224] on div "public class Main { public static void main ( String [ ] args ) { // Fill in th…" at bounding box center [366, 316] width 635 height 308
type textarea "*"
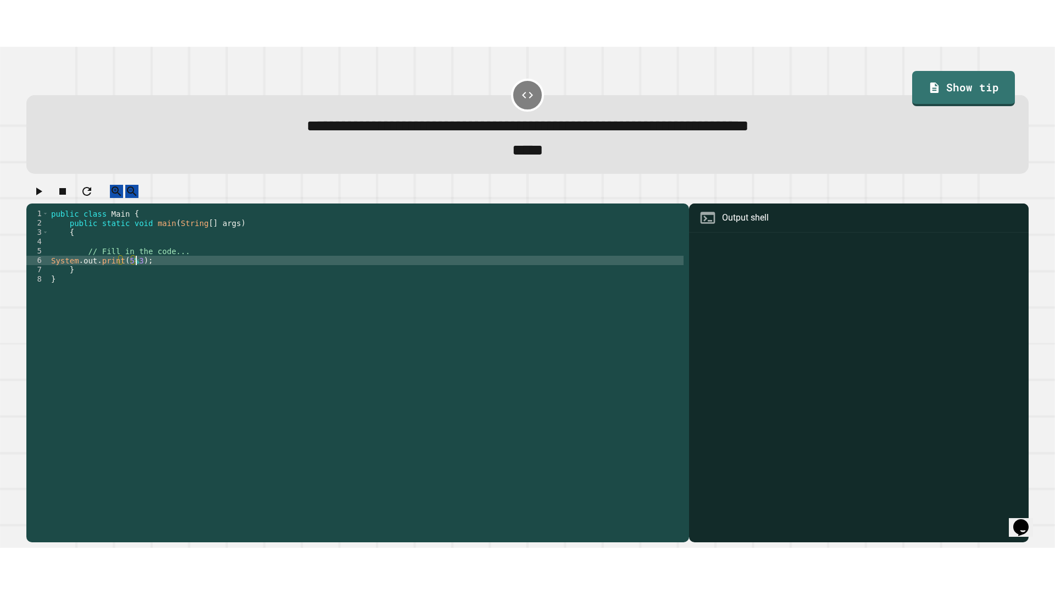
scroll to position [0, 6]
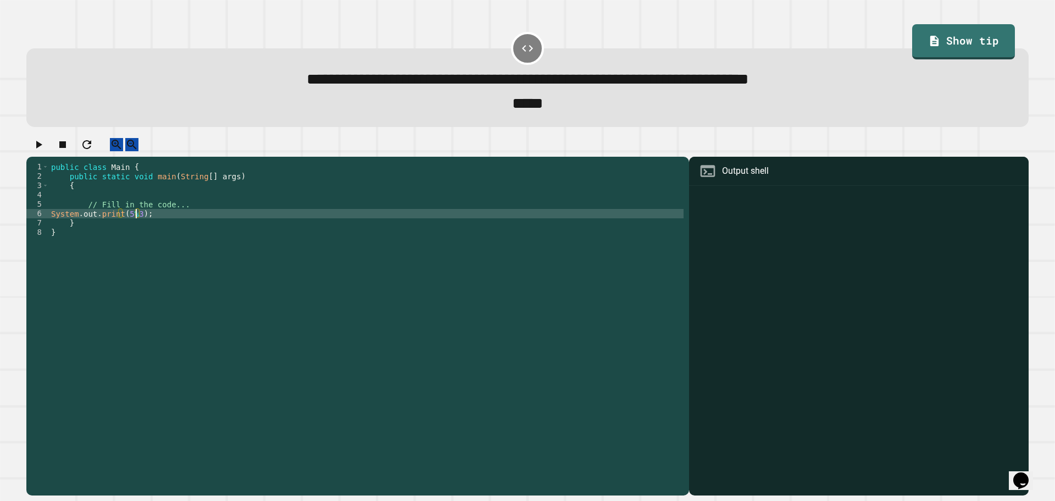
type textarea "**********"
click at [45, 151] on icon "button" at bounding box center [38, 144] width 13 height 13
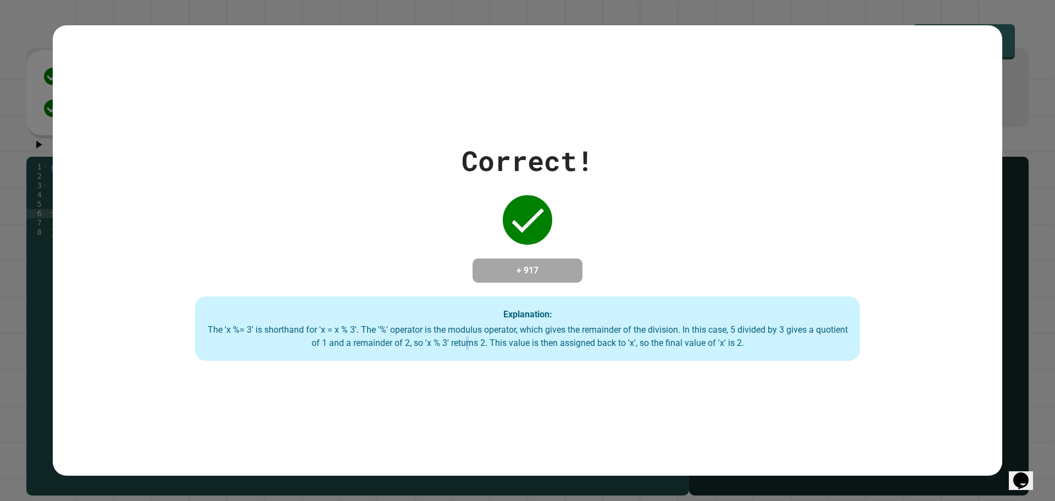
click at [484, 355] on div "Explanation: The 'x %= 3' is shorthand for 'x = x % 3'. The '%' operator is the…" at bounding box center [527, 328] width 665 height 65
click at [524, 369] on div "Correct! + 917 Explanation: The 'x %= 3' is shorthand for 'x = x % 3'. The '%' …" at bounding box center [528, 250] width 950 height 451
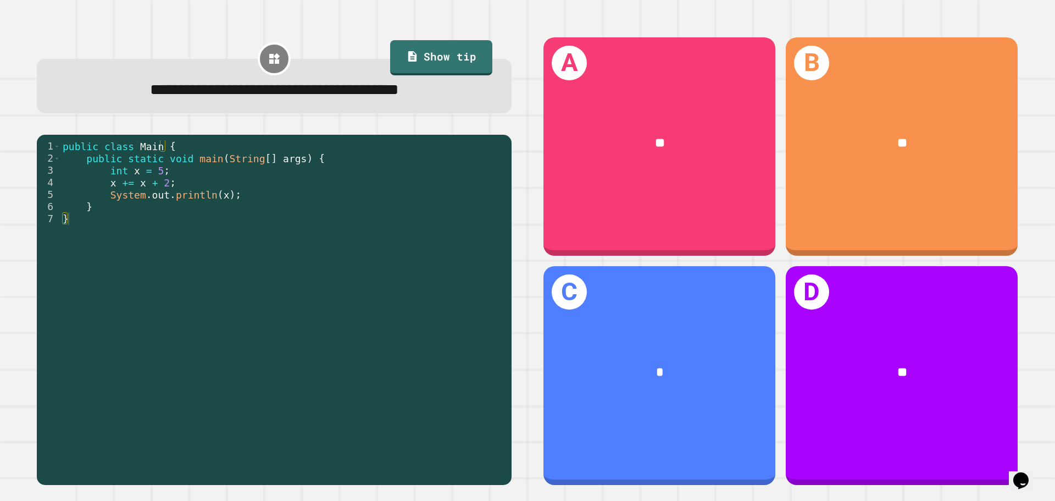
click at [129, 184] on div "public class Main { public static void main ( String [ ] args ) { int x = 5 ; x…" at bounding box center [283, 309] width 446 height 339
click at [124, 187] on div "public class Main { public static void main ( String [ ] args ) { int x = 5 ; x…" at bounding box center [283, 309] width 446 height 339
type textarea "**********"
click at [167, 194] on div "public class Main { public static void main ( String [ ] args ) { int x = 5 ; x…" at bounding box center [283, 309] width 446 height 339
click at [411, 47] on link "Show tip" at bounding box center [441, 56] width 99 height 37
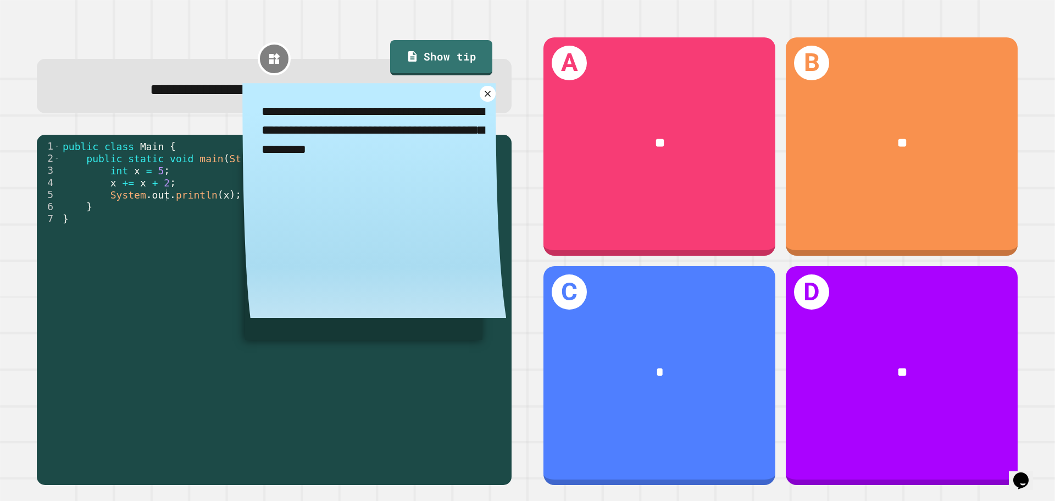
click at [482, 105] on textarea "**********" at bounding box center [374, 130] width 264 height 95
click at [477, 108] on div "**********" at bounding box center [374, 205] width 264 height 244
click at [482, 96] on icon at bounding box center [488, 93] width 13 height 13
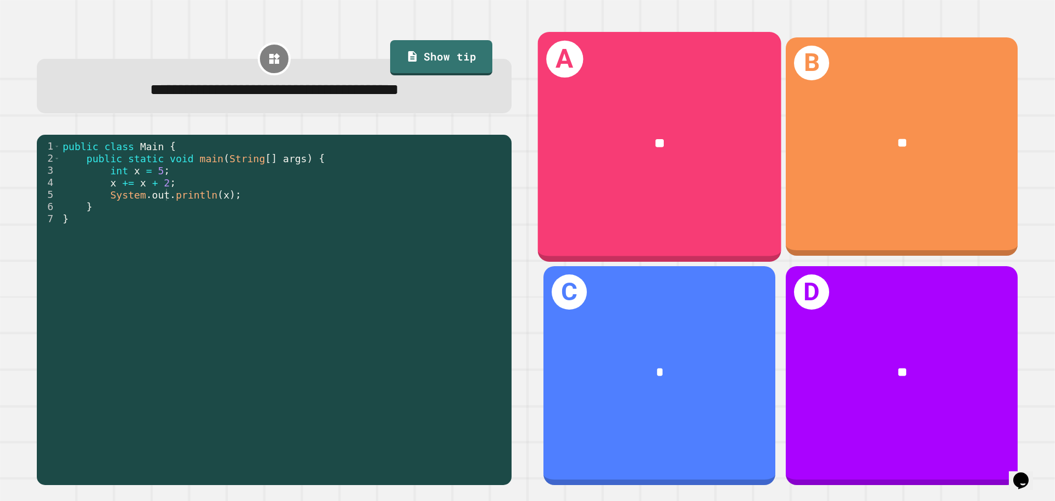
drag, startPoint x: 618, startPoint y: 178, endPoint x: 624, endPoint y: 173, distance: 7.8
click at [526, 173] on div "A **" at bounding box center [660, 146] width 244 height 229
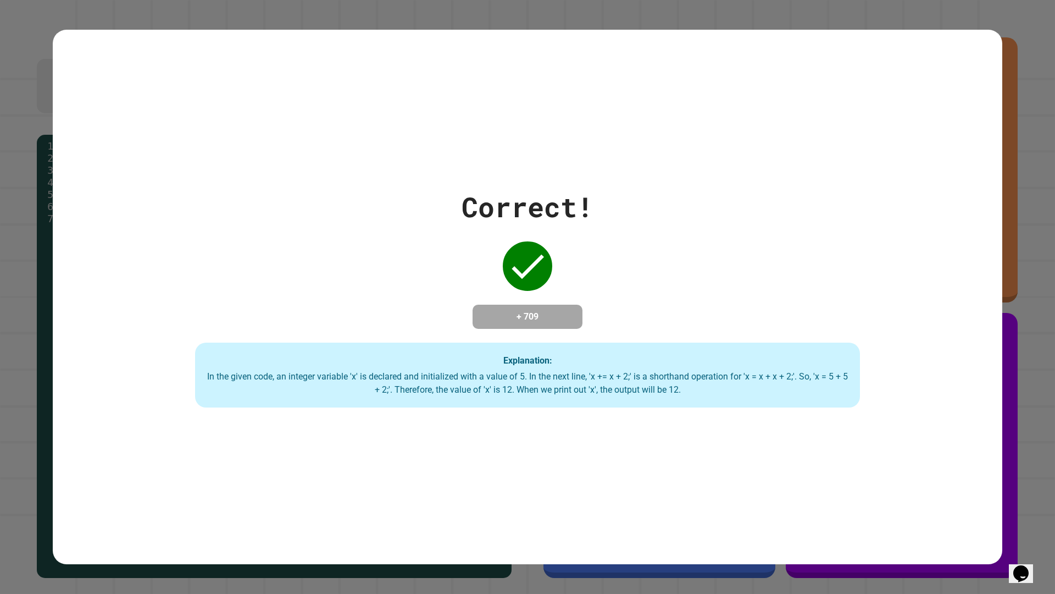
click at [518, 272] on icon at bounding box center [528, 266] width 44 height 44
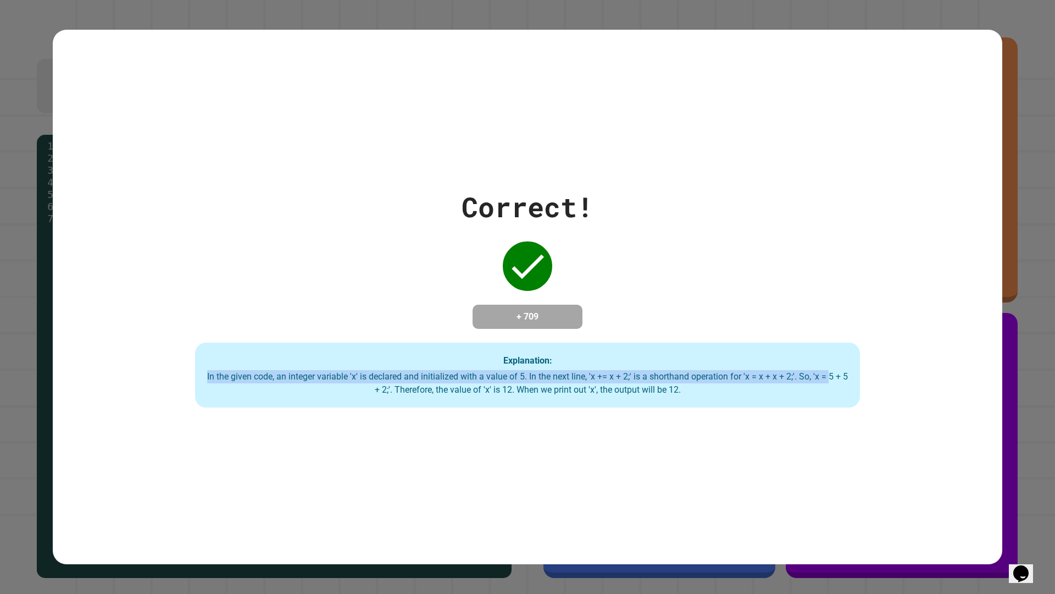
drag, startPoint x: 723, startPoint y: 366, endPoint x: 43, endPoint y: 408, distance: 681.2
click at [43, 408] on div "Correct! + 709 Explanation: In the given code, an integer variable 'x' is decla…" at bounding box center [527, 297] width 1055 height 594
drag, startPoint x: 709, startPoint y: 390, endPoint x: 0, endPoint y: 380, distance: 708.6
click at [0, 380] on div "Correct! + 709 Explanation: In the given code, an integer variable 'x' is decla…" at bounding box center [527, 297] width 1055 height 594
click at [526, 500] on div "Correct! + 709 Explanation: In the given code, an integer variable 'x' is decla…" at bounding box center [528, 297] width 950 height 534
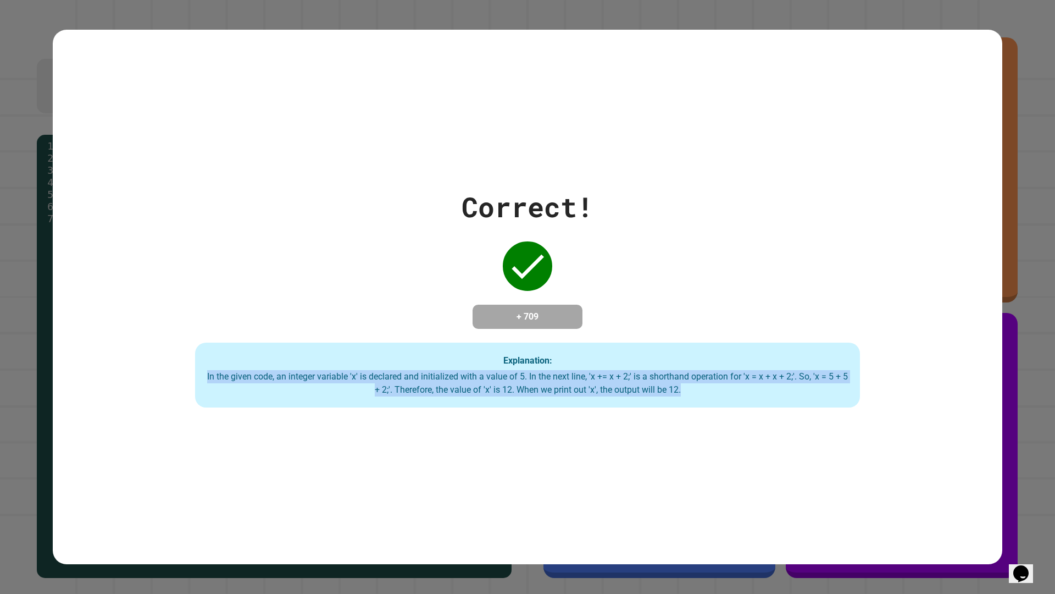
click at [526, 423] on div "Correct! + 709 Explanation: In the given code, an integer variable 'x' is decla…" at bounding box center [528, 297] width 950 height 534
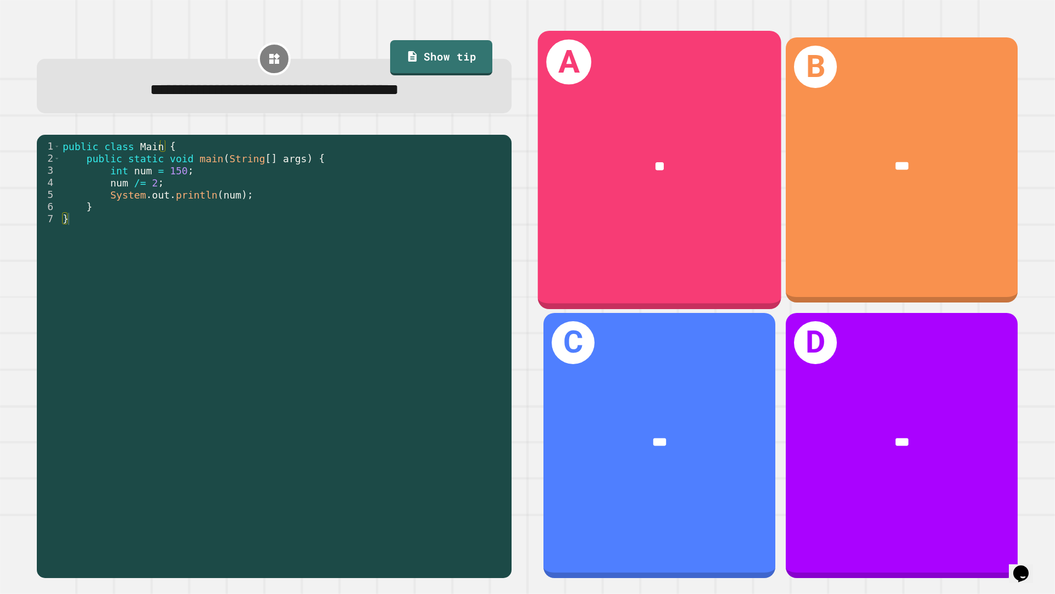
click at [526, 179] on div "**" at bounding box center [660, 167] width 244 height 74
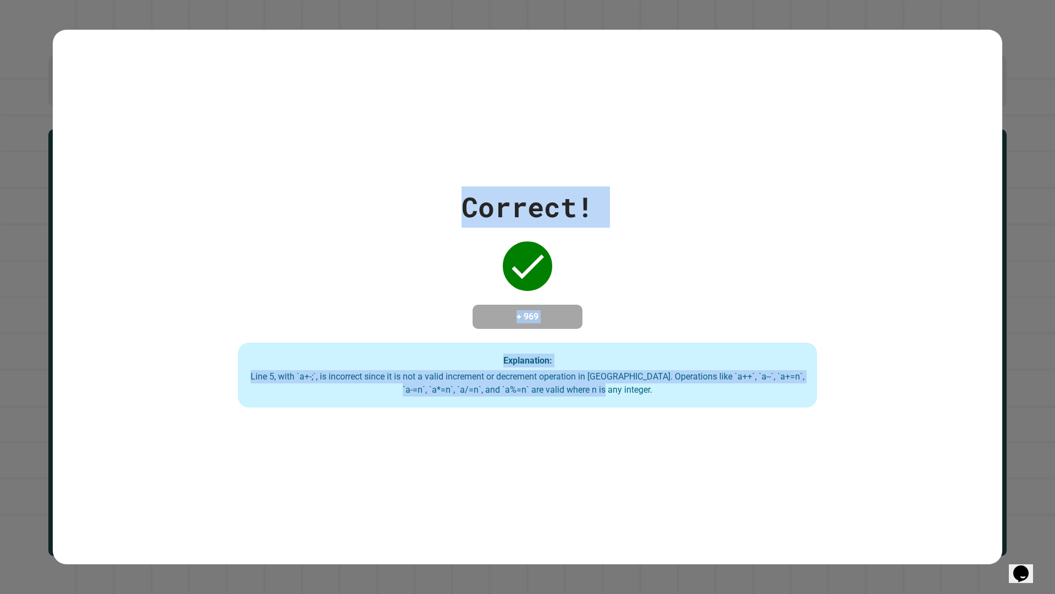
drag, startPoint x: 472, startPoint y: 204, endPoint x: 788, endPoint y: 418, distance: 381.6
click at [526, 418] on div "Correct! + 969 Explanation: Line 5, with `a+-;`, is incorrect since it is not a…" at bounding box center [528, 297] width 950 height 534
click at [526, 401] on div "Explanation: Line 5, with `a+-;`, is incorrect since it is not a valid incremen…" at bounding box center [527, 374] width 579 height 65
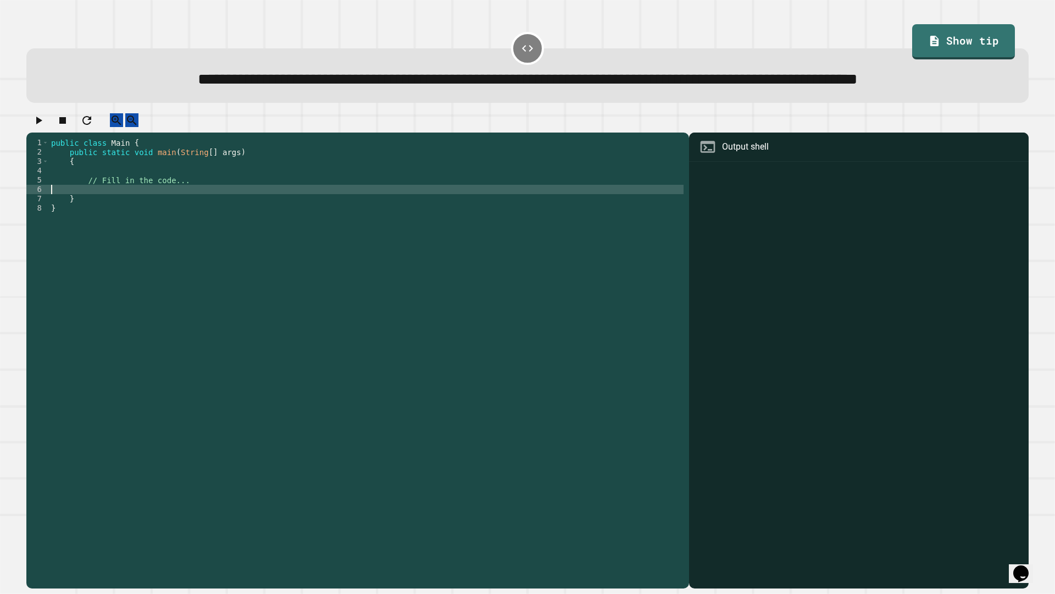
click at [225, 227] on div "public class Main { public static void main ( String [ ] args ) { // Fill in th…" at bounding box center [366, 339] width 635 height 402
type textarea "********"
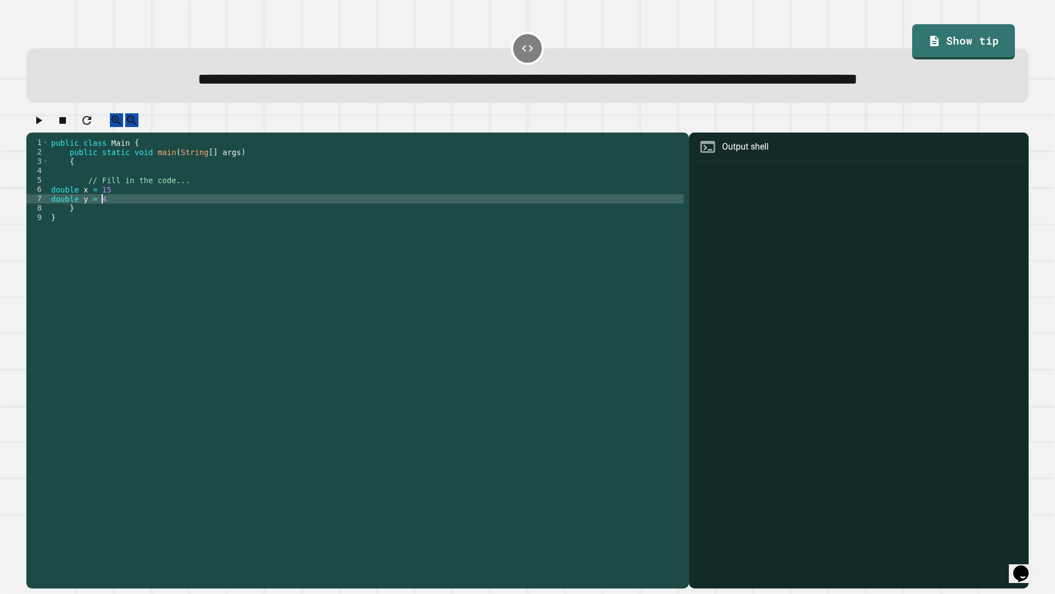
type textarea "**********"
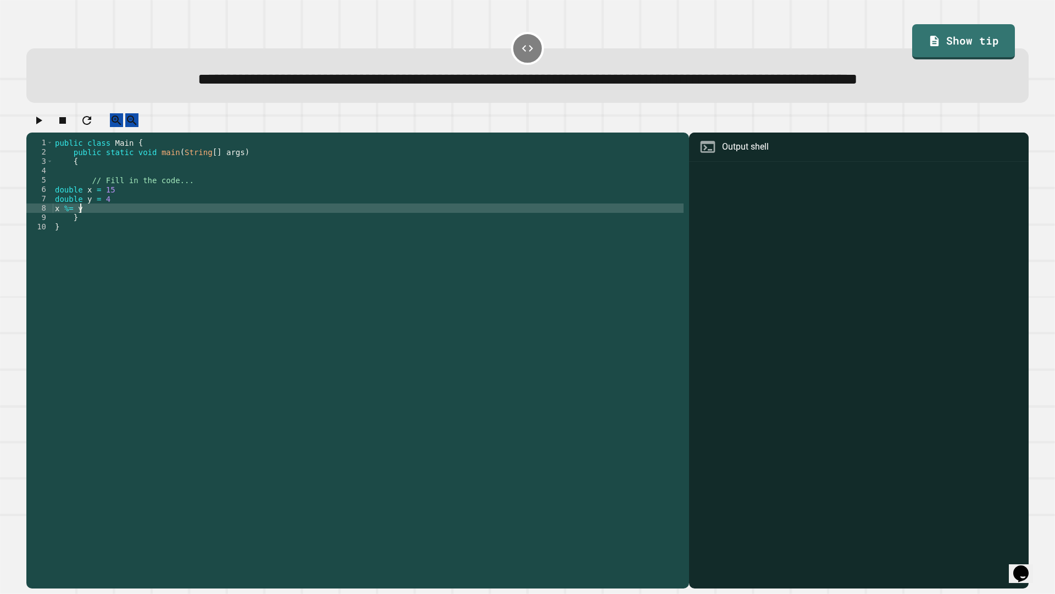
scroll to position [0, 1]
click at [34, 127] on button "button" at bounding box center [38, 120] width 13 height 14
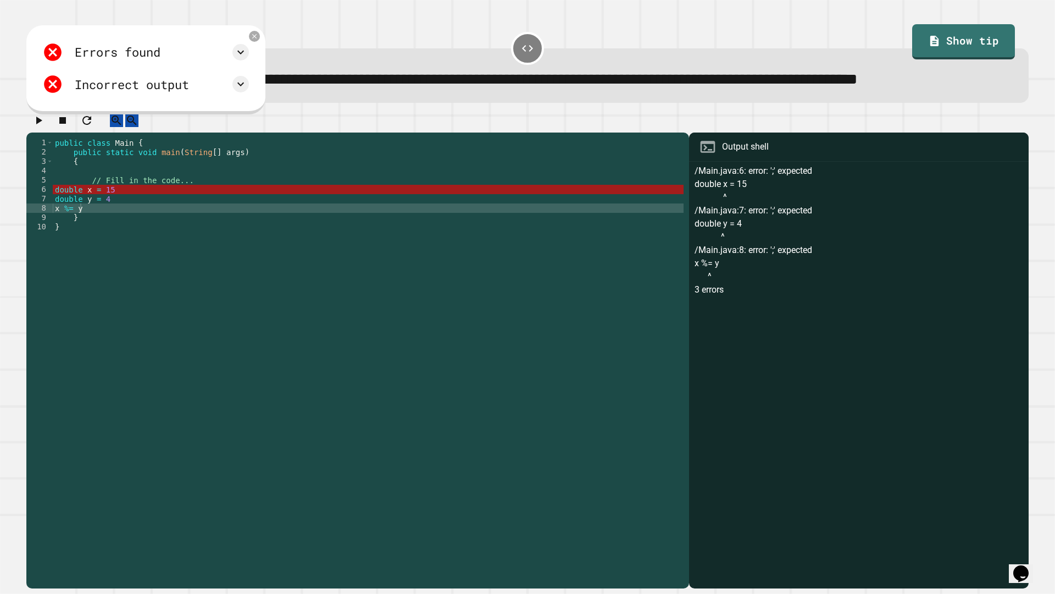
click at [124, 226] on div "public class Main { public static void main ( String [ ] args ) { // Fill in th…" at bounding box center [368, 339] width 631 height 402
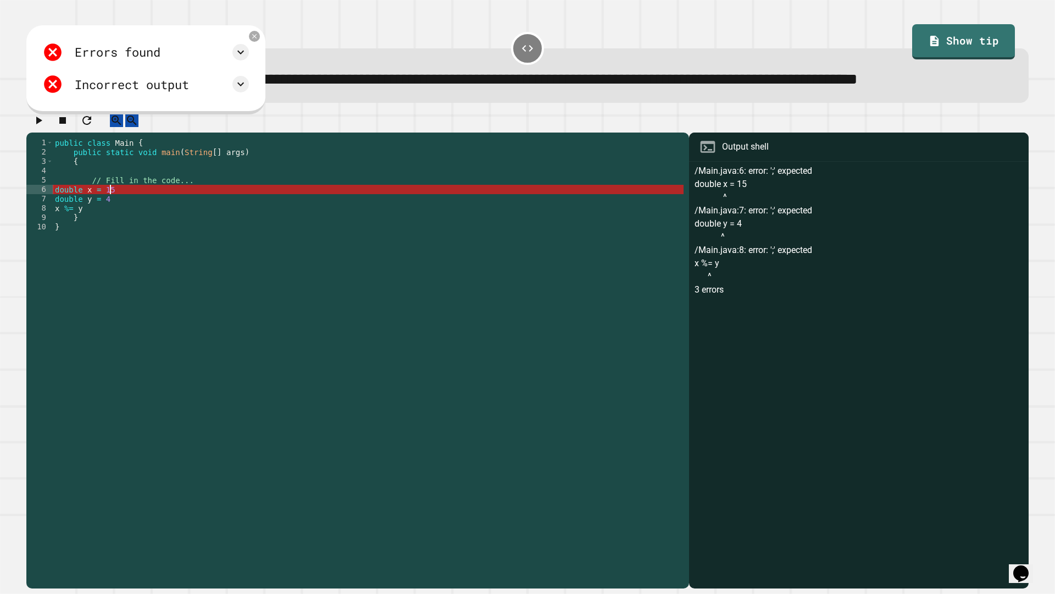
scroll to position [0, 3]
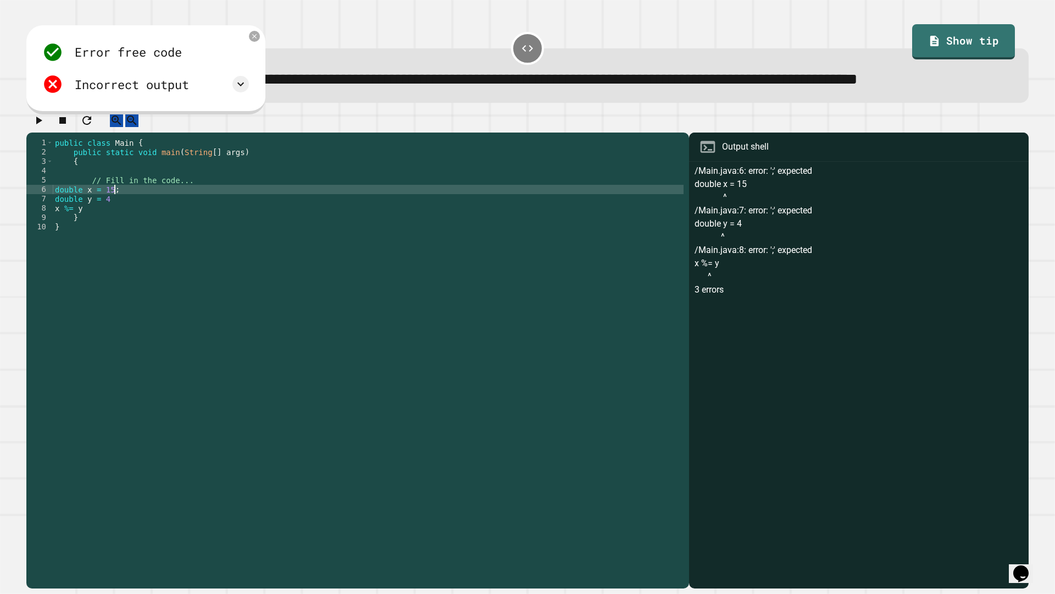
click at [114, 239] on div "public class Main { public static void main ( String [ ] args ) { // Fill in th…" at bounding box center [368, 339] width 631 height 402
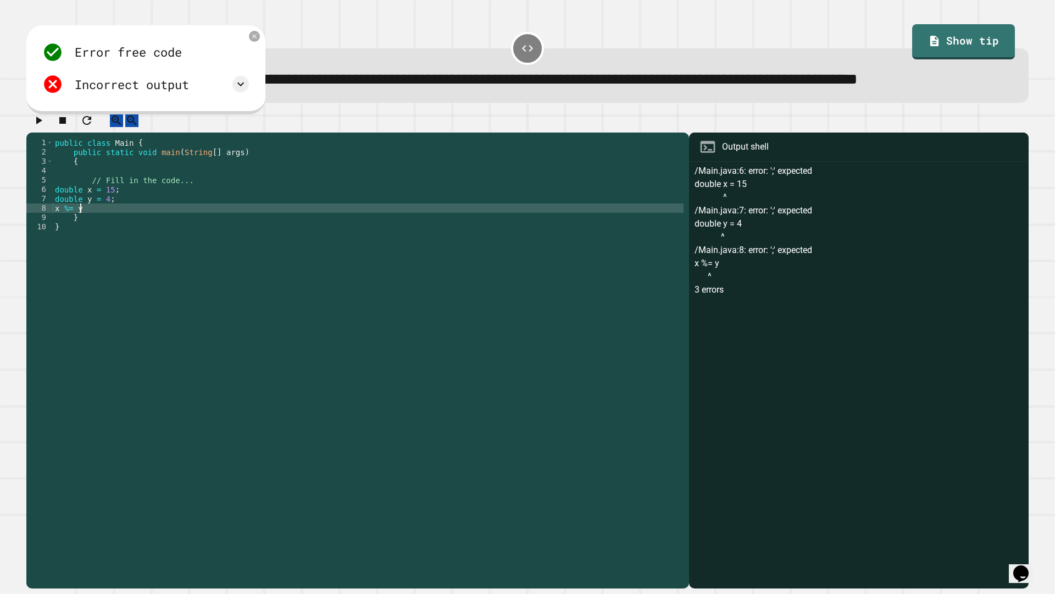
click at [92, 244] on div "public class Main { public static void main ( String [ ] args ) { // Fill in th…" at bounding box center [368, 339] width 631 height 402
type textarea "*******"
click at [54, 132] on div at bounding box center [527, 122] width 1003 height 19
click at [45, 127] on icon "button" at bounding box center [38, 120] width 13 height 13
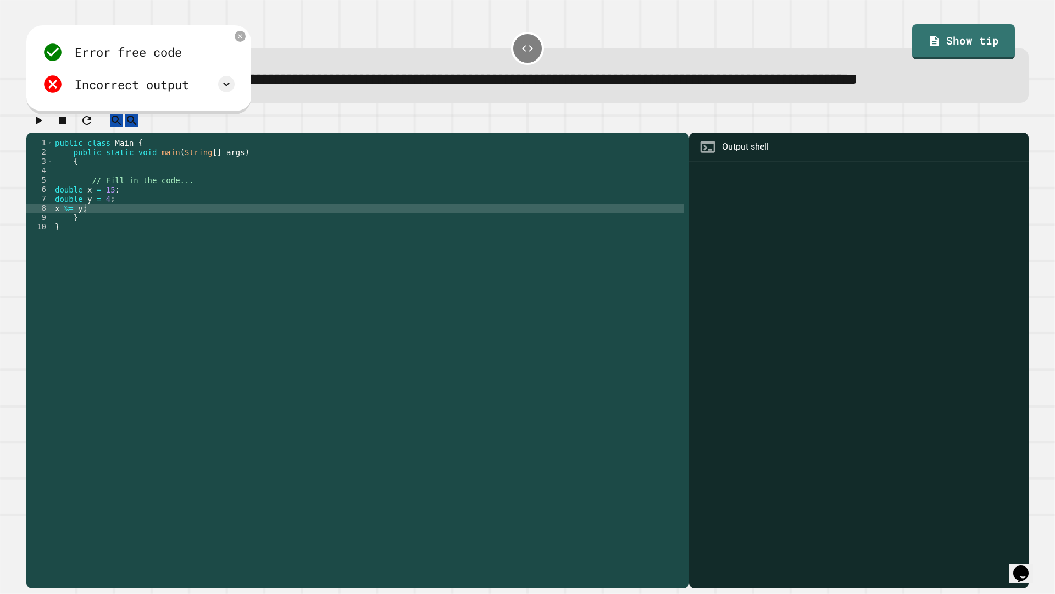
click at [121, 246] on div "public class Main { public static void main ( String [ ] args ) { // Fill in th…" at bounding box center [368, 339] width 631 height 402
click at [231, 91] on icon at bounding box center [226, 84] width 13 height 13
click at [187, 93] on div "Incorrect output" at bounding box center [132, 84] width 114 height 18
click at [526, 153] on div "Output shell" at bounding box center [745, 146] width 47 height 13
click at [526, 162] on div "Output shell" at bounding box center [859, 146] width 340 height 29
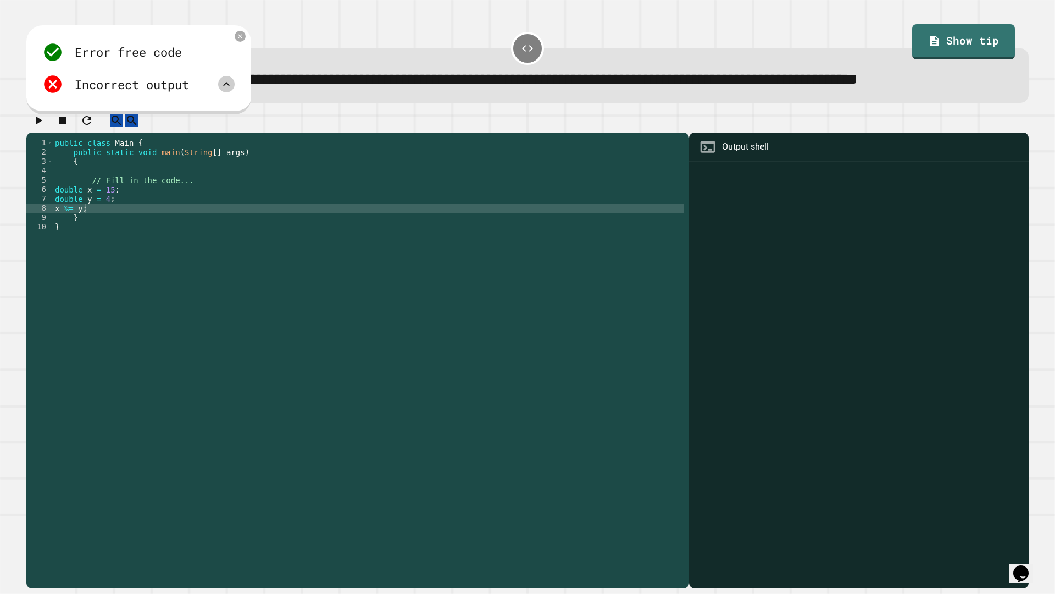
click at [142, 220] on div "public class Main { public static void main ( String [ ] args ) { // Fill in th…" at bounding box center [368, 339] width 631 height 402
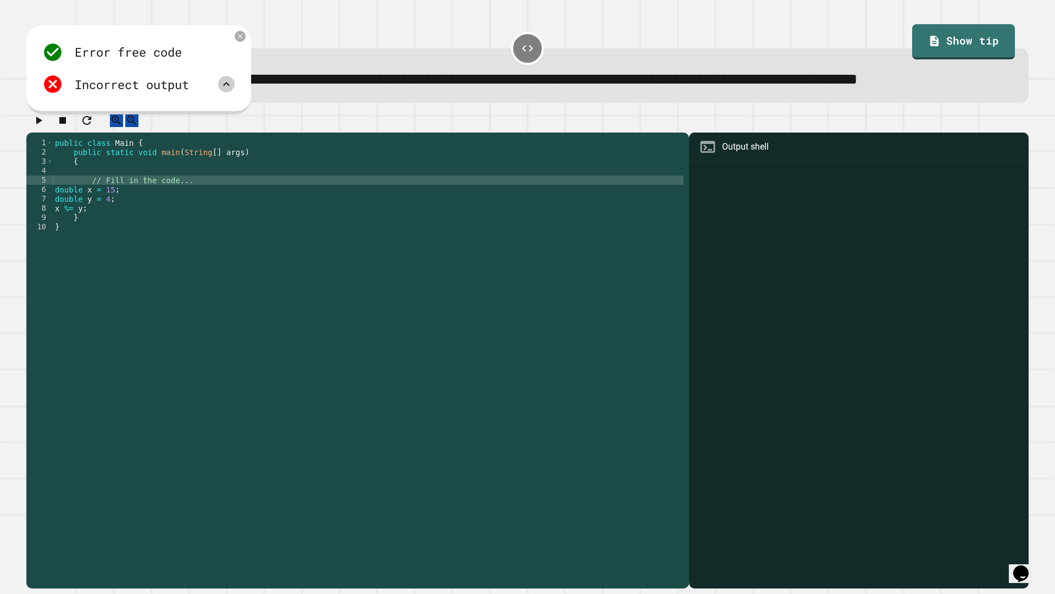
click at [226, 91] on icon at bounding box center [226, 84] width 13 height 13
click at [165, 93] on div "Incorrect output" at bounding box center [132, 84] width 114 height 18
drag, startPoint x: 147, startPoint y: 268, endPoint x: 141, endPoint y: 252, distance: 16.9
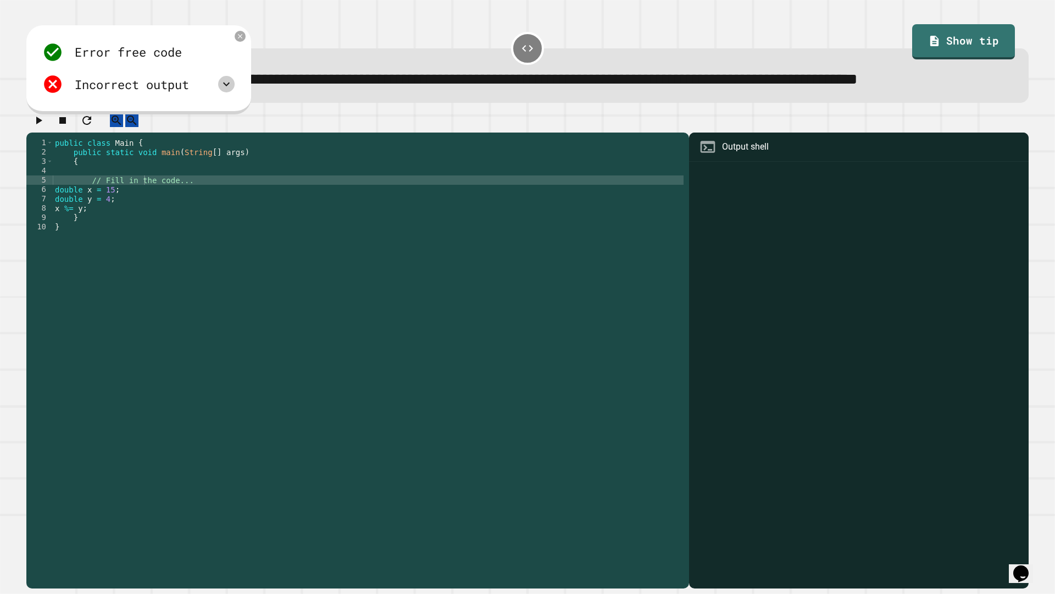
click at [145, 266] on div "public class Main { public static void main ( String [ ] args ) { // Fill in th…" at bounding box center [368, 339] width 631 height 402
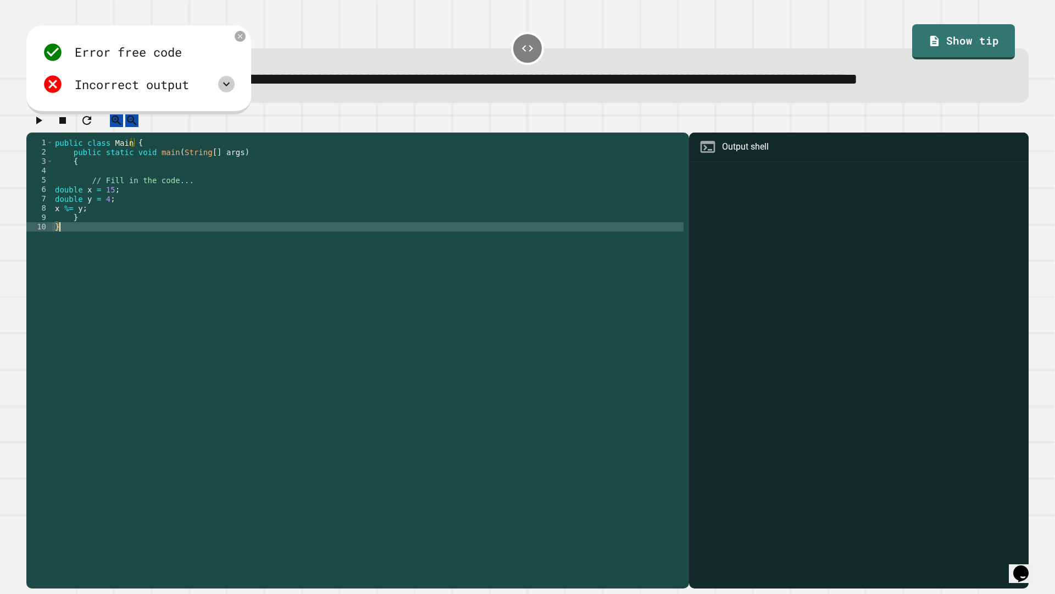
drag, startPoint x: 839, startPoint y: 248, endPoint x: 837, endPoint y: 236, distance: 12.8
click at [526, 241] on div at bounding box center [859, 376] width 329 height 424
drag, startPoint x: 823, startPoint y: 267, endPoint x: 851, endPoint y: 334, distance: 72.5
click at [526, 334] on div at bounding box center [859, 376] width 329 height 424
drag, startPoint x: 836, startPoint y: 323, endPoint x: 153, endPoint y: 298, distance: 683.2
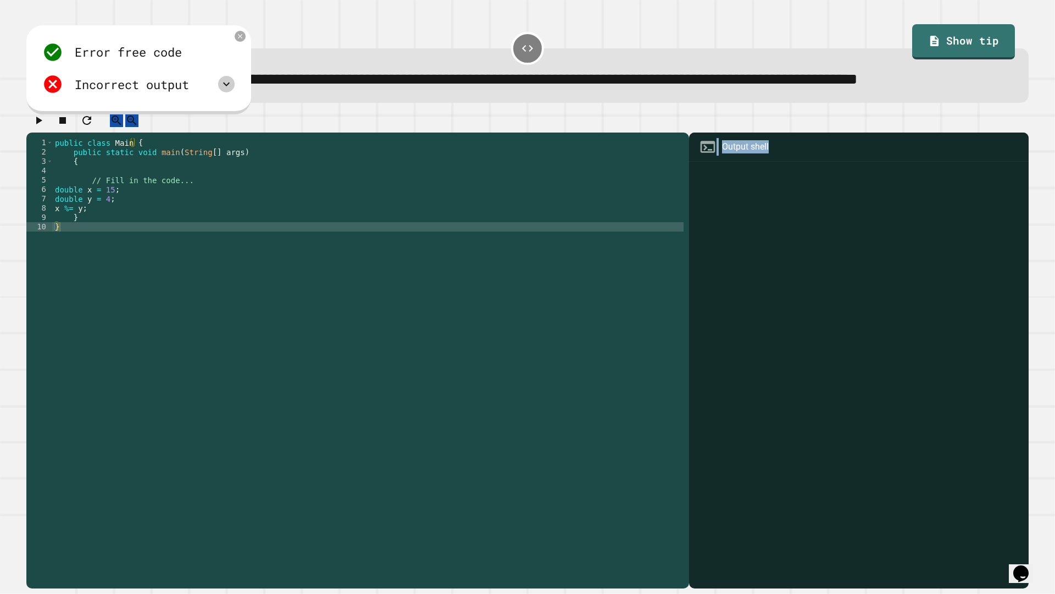
click at [153, 298] on div "******* 1 2 3 4 5 6 7 8 9 10 public class Main { public static void main ( Stri…" at bounding box center [527, 360] width 1003 height 456
drag, startPoint x: 181, startPoint y: 307, endPoint x: 434, endPoint y: 313, distance: 252.9
click at [284, 315] on div "public class Main { public static void main ( String [ ] args ) { // Fill in th…" at bounding box center [368, 339] width 631 height 402
drag, startPoint x: 434, startPoint y: 313, endPoint x: 168, endPoint y: 290, distance: 267.0
click at [410, 313] on div "public class Main { public static void main ( String [ ] args ) { // Fill in th…" at bounding box center [368, 339] width 631 height 402
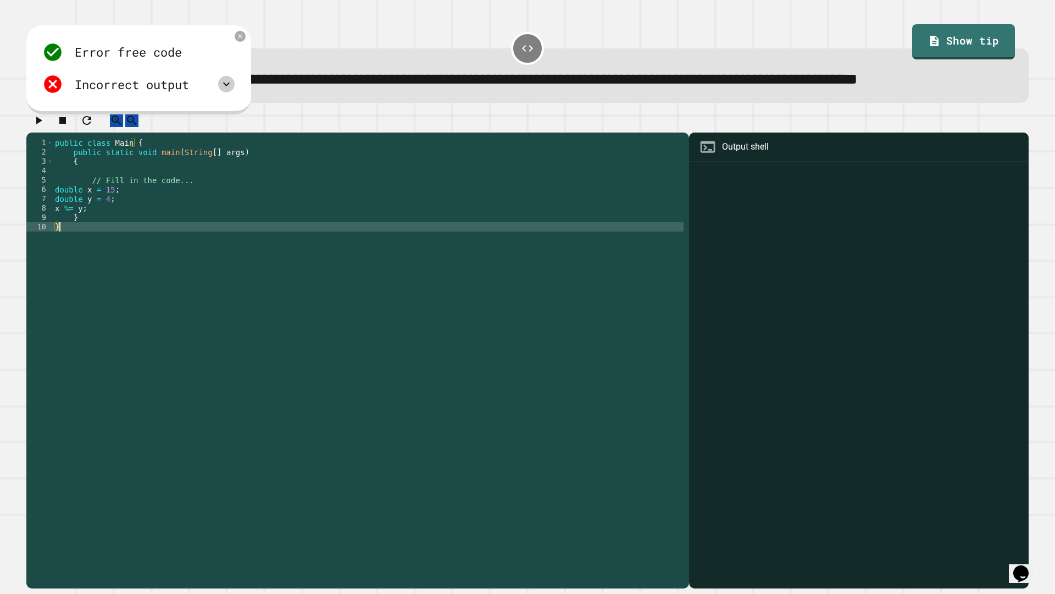
click at [142, 268] on div "public class Main { public static void main ( String [ ] args ) { // Fill in th…" at bounding box center [368, 339] width 631 height 402
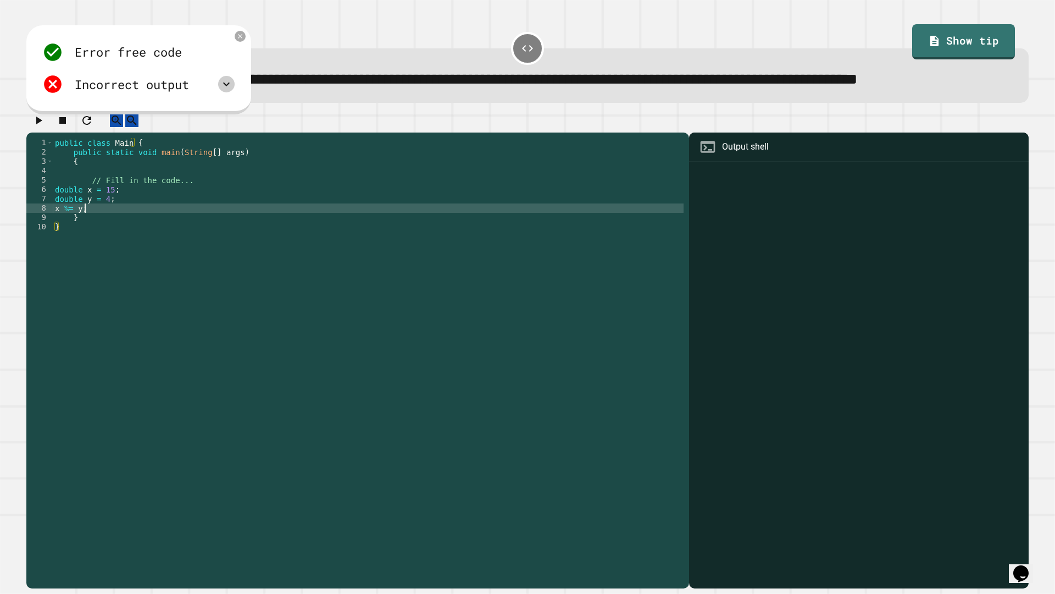
click at [125, 244] on div "public class Main { public static void main ( String [ ] args ) { // Fill in th…" at bounding box center [368, 339] width 631 height 402
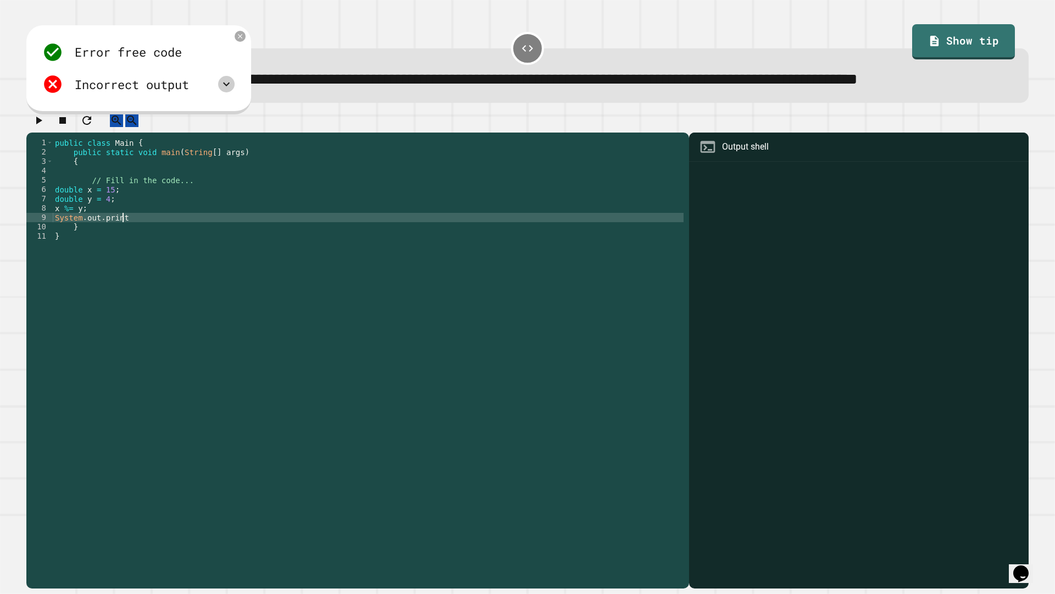
scroll to position [0, 4]
click at [152, 251] on div "public class Main { public static void main ( String [ ] args ) { // Fill in th…" at bounding box center [368, 339] width 631 height 402
click at [43, 127] on icon "button" at bounding box center [38, 120] width 13 height 13
click at [226, 91] on icon at bounding box center [226, 84] width 13 height 13
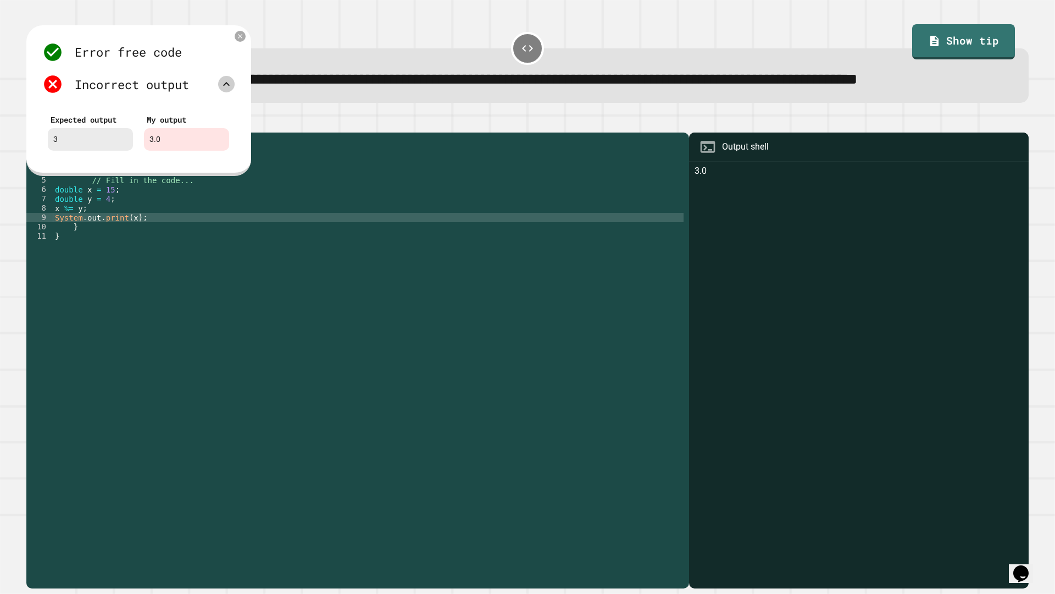
click at [232, 91] on icon at bounding box center [226, 84] width 13 height 13
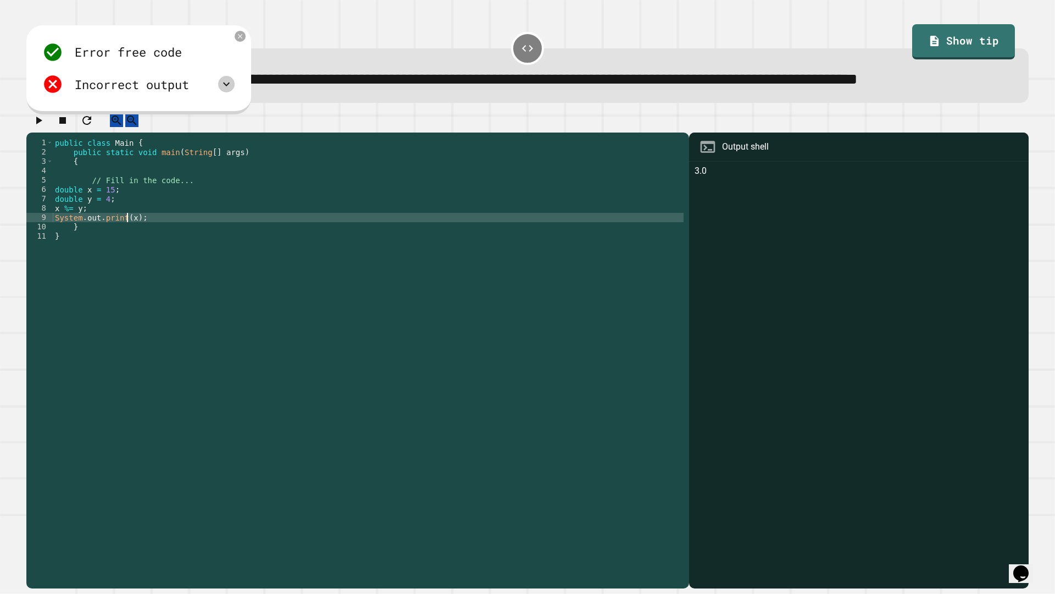
click at [125, 253] on div "public class Main { public static void main ( String [ ] args ) { // Fill in th…" at bounding box center [368, 339] width 631 height 402
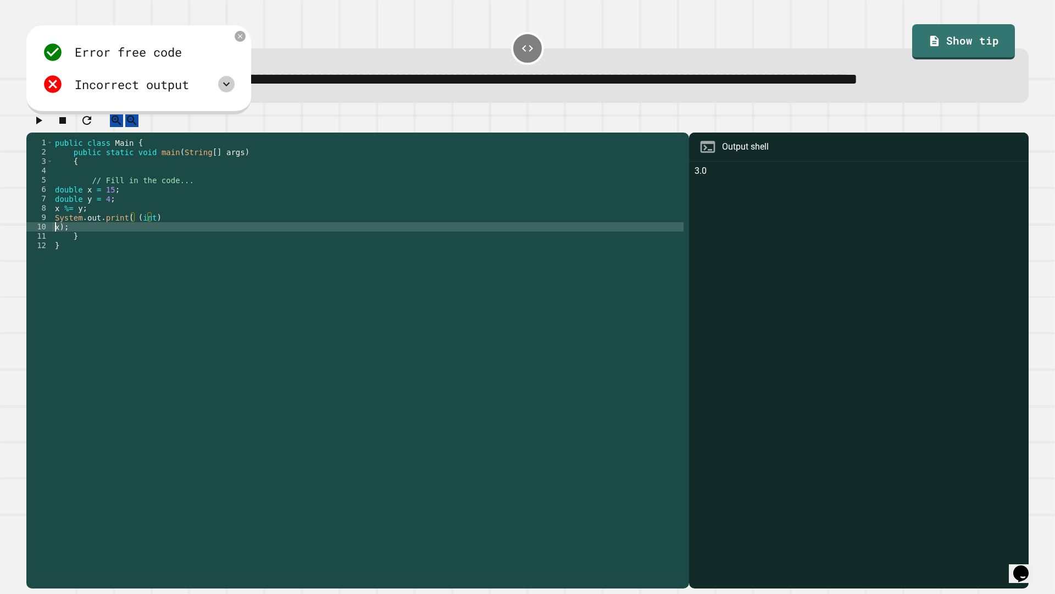
scroll to position [0, 0]
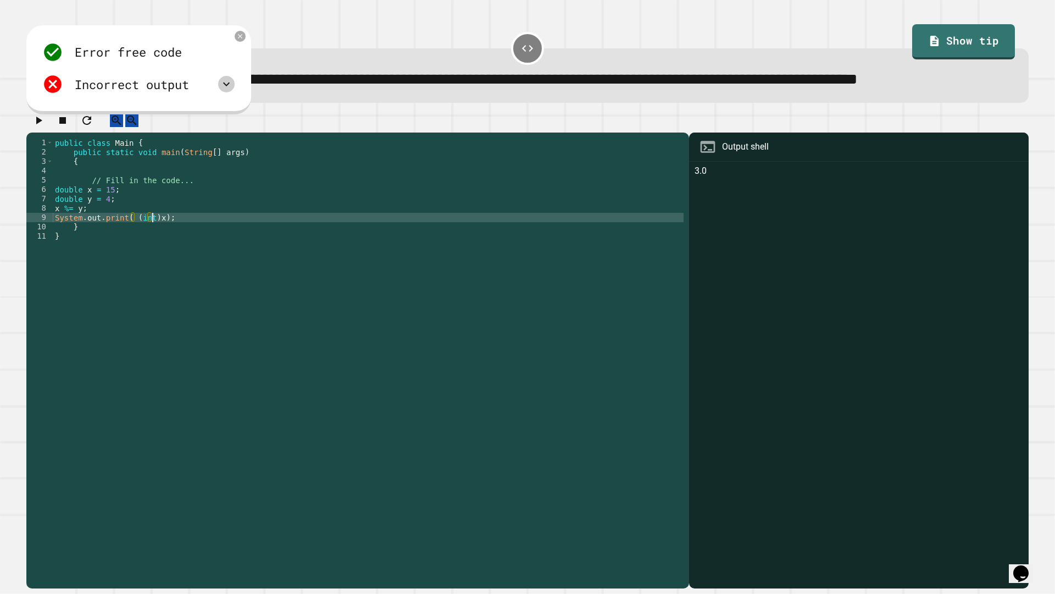
type textarea "**********"
click at [38, 132] on div at bounding box center [527, 122] width 1003 height 19
click at [36, 127] on icon "button" at bounding box center [38, 120] width 13 height 13
click at [205, 256] on div "public class Main { public static void main ( String [ ] args ) { // Fill in th…" at bounding box center [368, 339] width 631 height 402
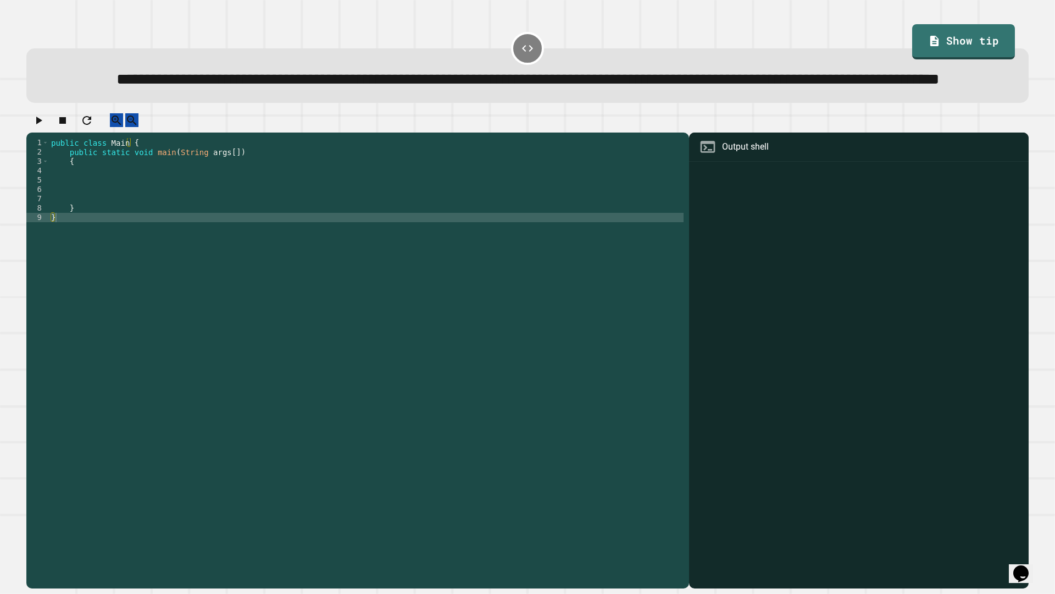
click at [255, 229] on div "public class Main { public static void main ( String args [ ]) { } }" at bounding box center [366, 339] width 635 height 402
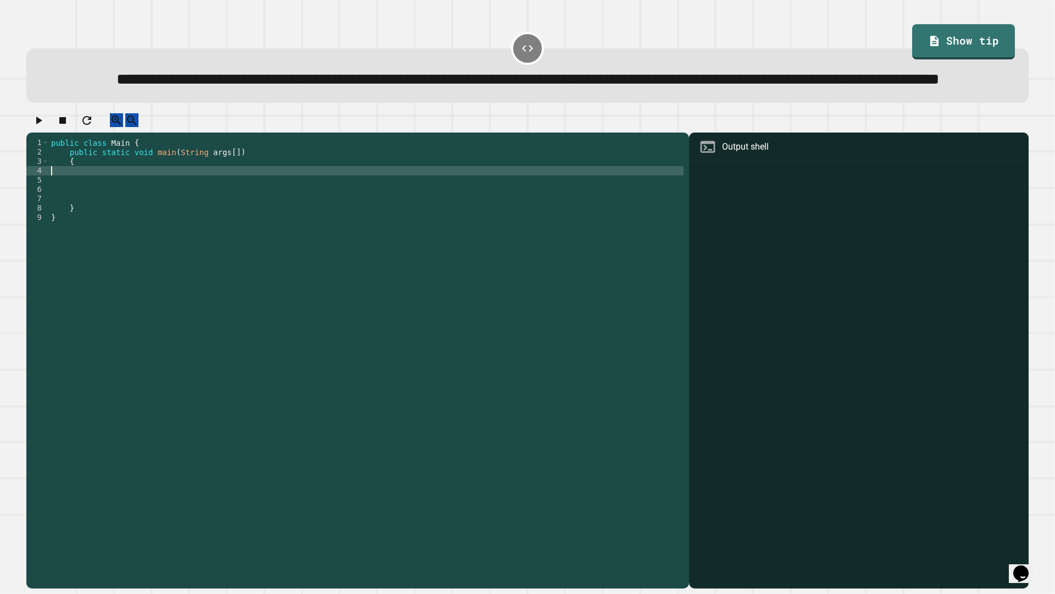
click at [244, 208] on div "public class Main { public static void main ( String args [ ]) { } }" at bounding box center [366, 339] width 635 height 402
type textarea "********"
type textarea "**********"
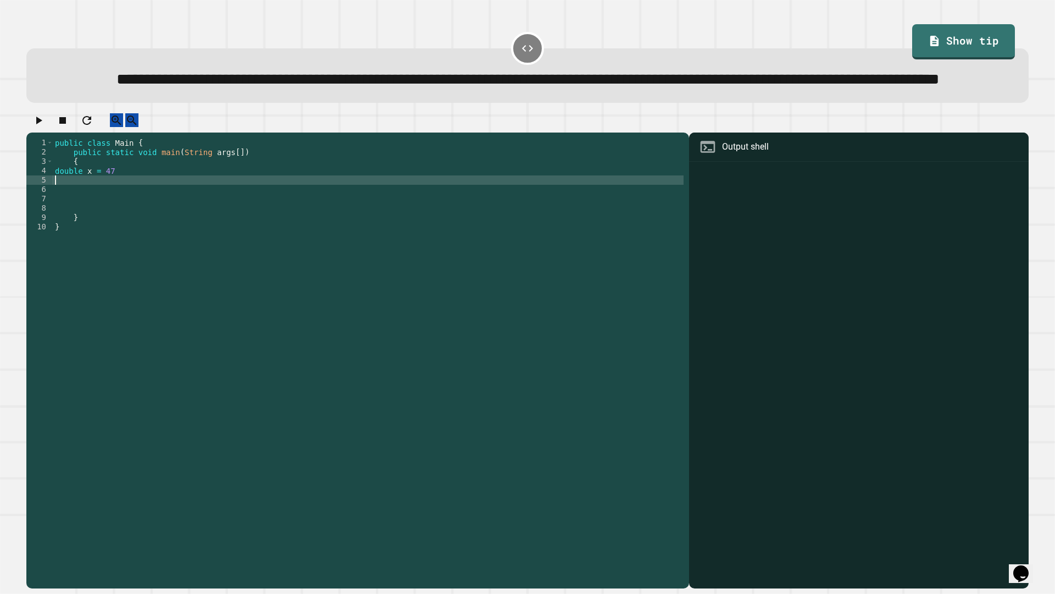
scroll to position [0, 0]
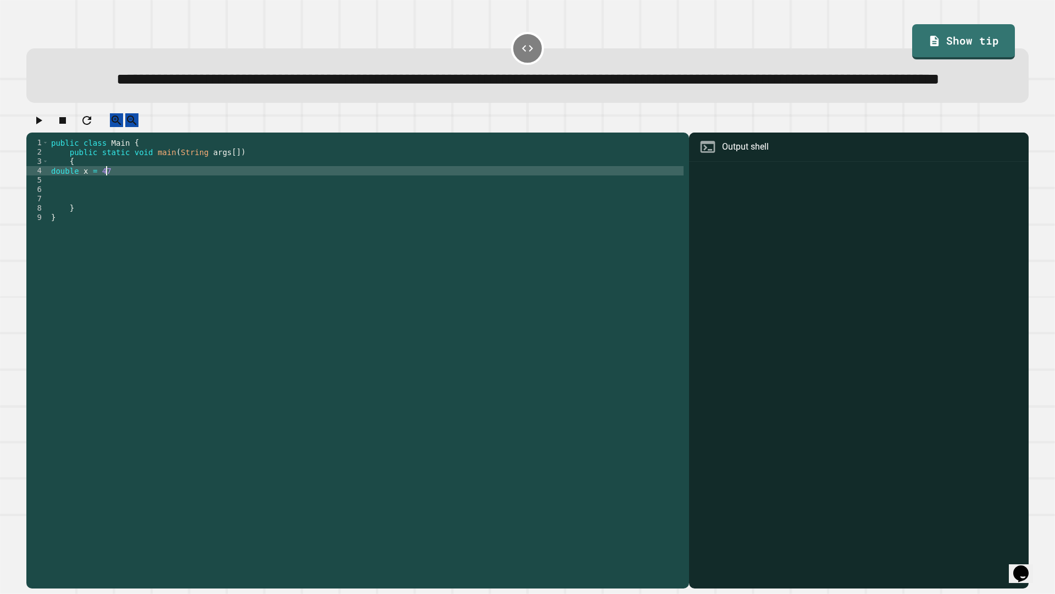
type textarea "**********"
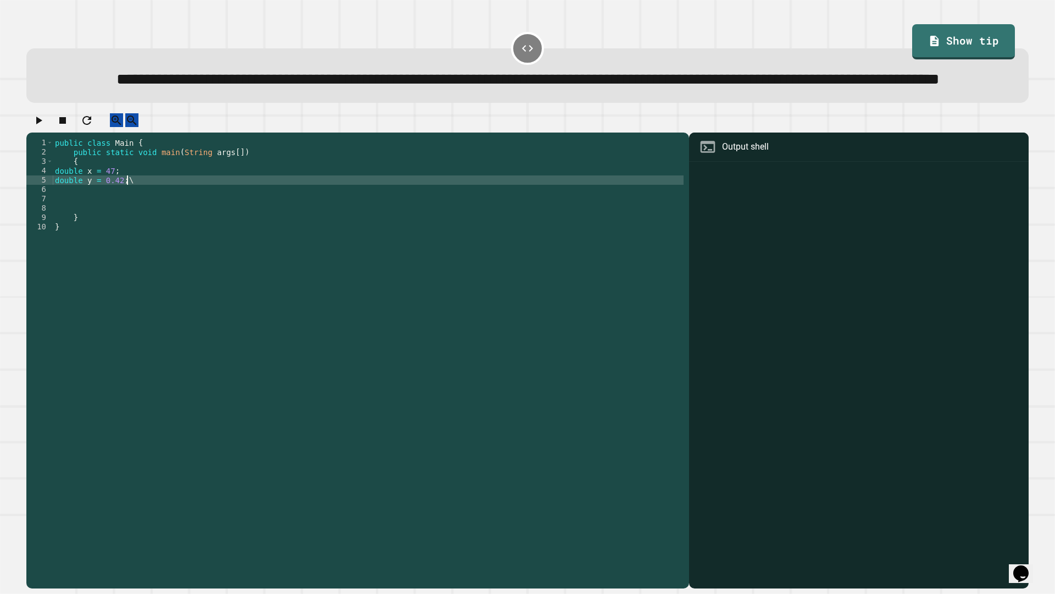
scroll to position [0, 4]
type textarea "**********"
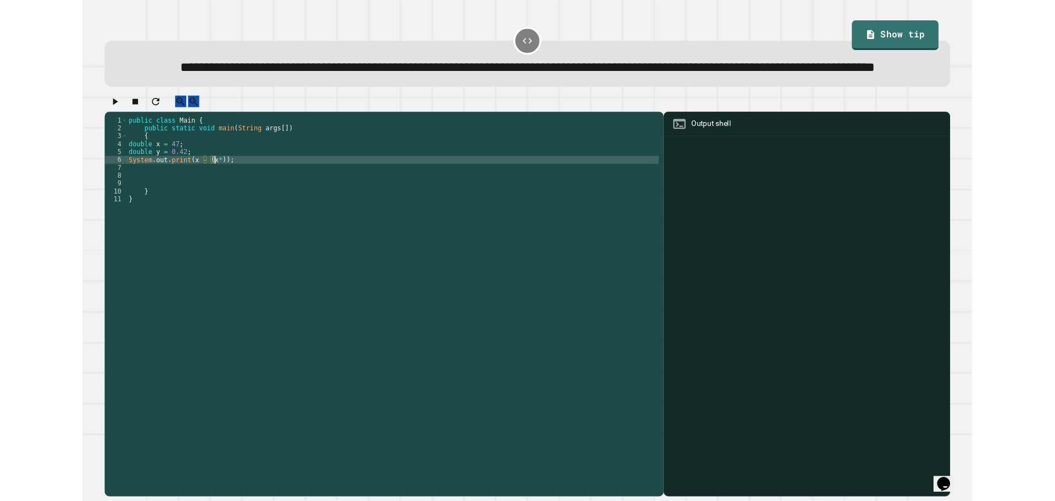
scroll to position [0, 7]
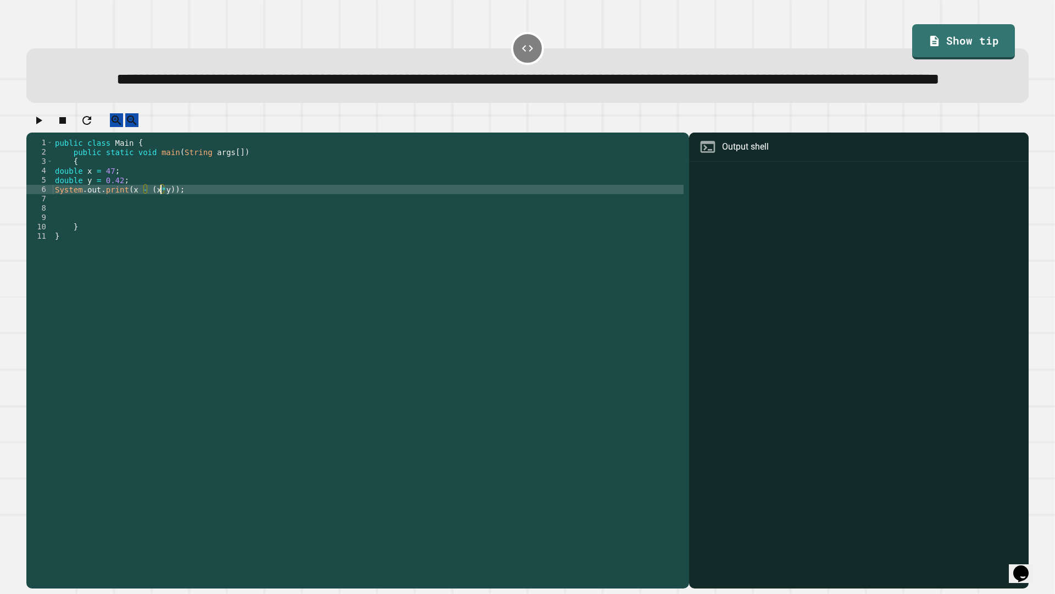
type textarea "**********"
click at [45, 127] on icon "button" at bounding box center [38, 120] width 13 height 13
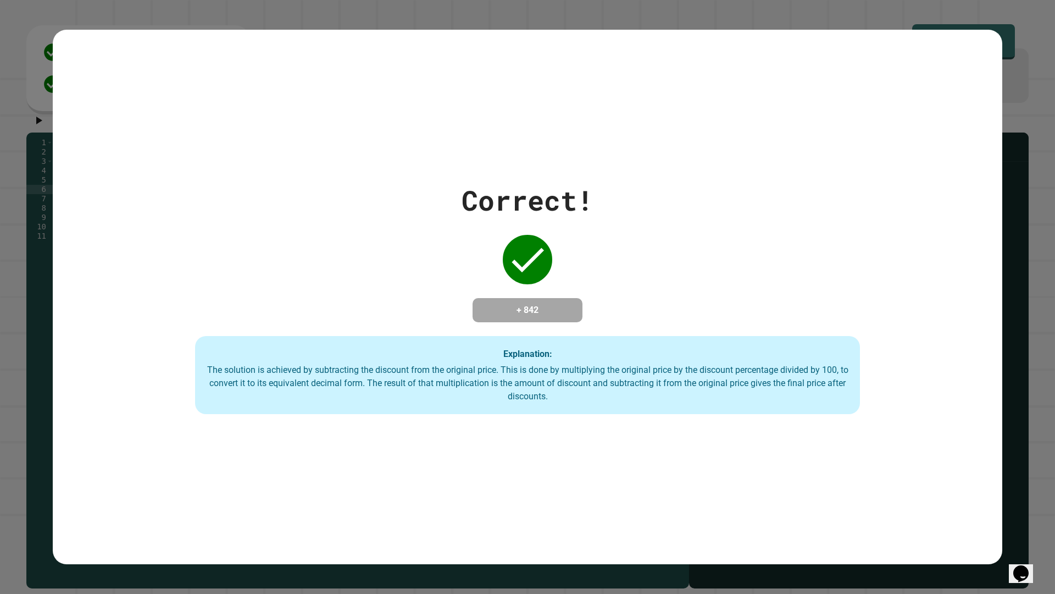
click at [207, 221] on div "Correct! + 842 Explanation: The solution is achieved by subtracting the discoun…" at bounding box center [528, 297] width 950 height 234
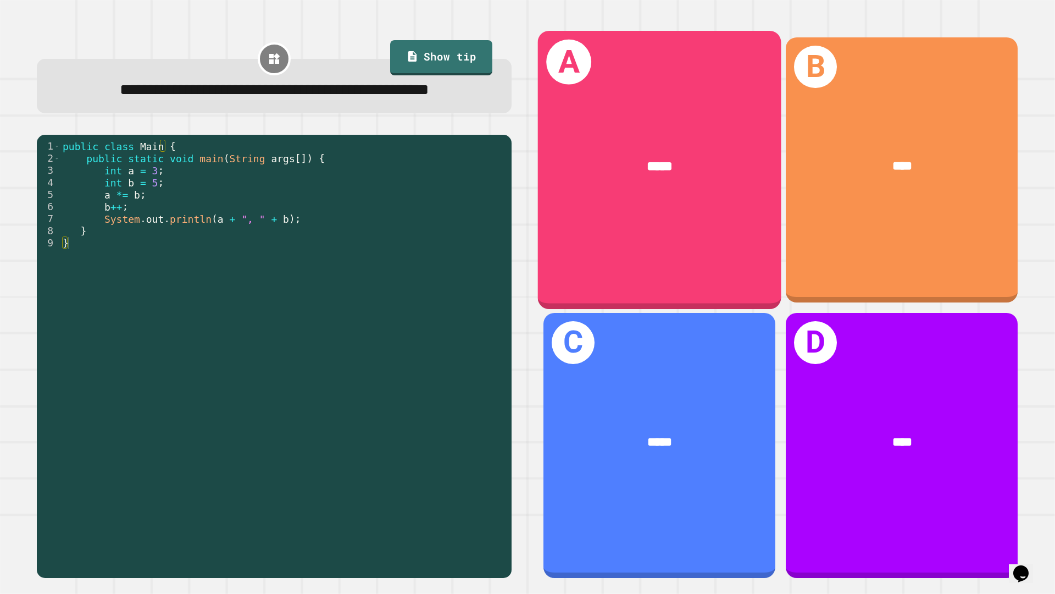
click at [526, 169] on div "*****" at bounding box center [660, 167] width 190 height 20
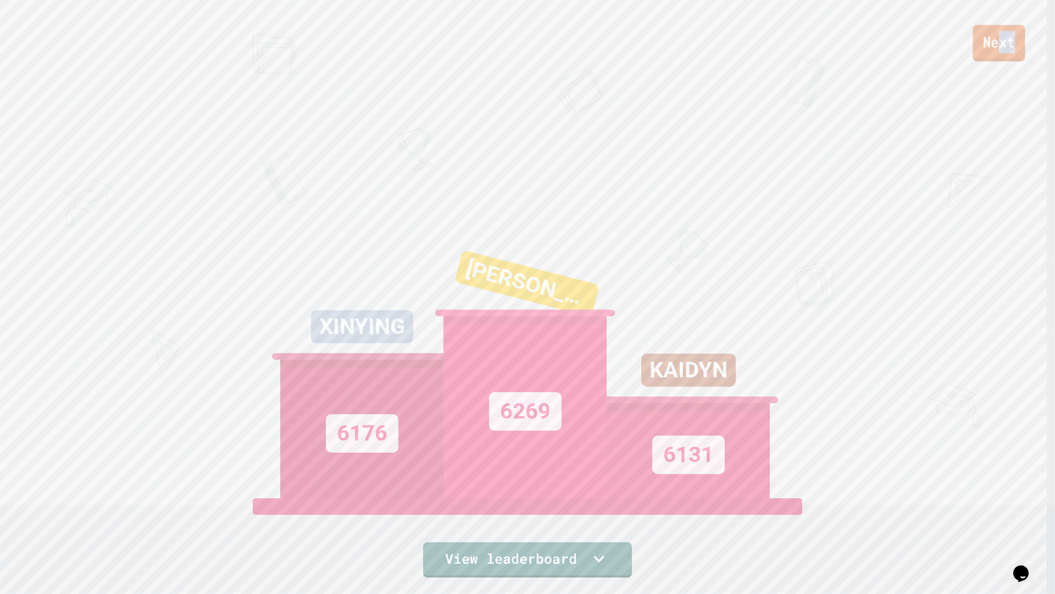
drag, startPoint x: 1002, startPoint y: 48, endPoint x: 1021, endPoint y: 34, distance: 24.4
click at [526, 34] on link "Next" at bounding box center [999, 43] width 52 height 36
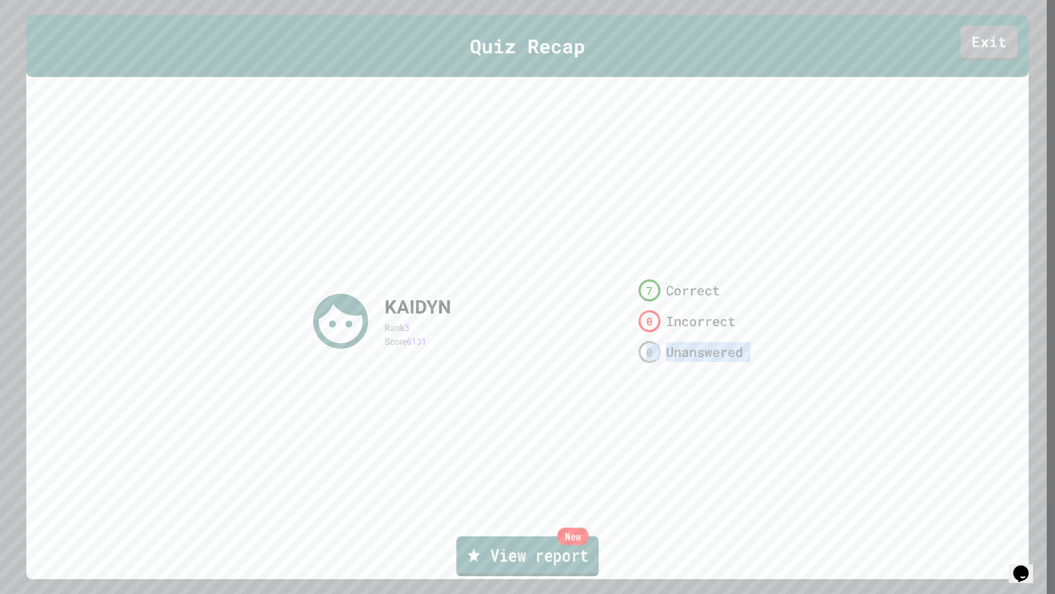
click at [526, 500] on div "Quiz Recap Exit KAIDYN Rank 3 Score 6131 7 Correct 0 Incorrect 0 Unanswered New…" at bounding box center [527, 297] width 1003 height 564
click at [526, 500] on div "New" at bounding box center [578, 537] width 35 height 18
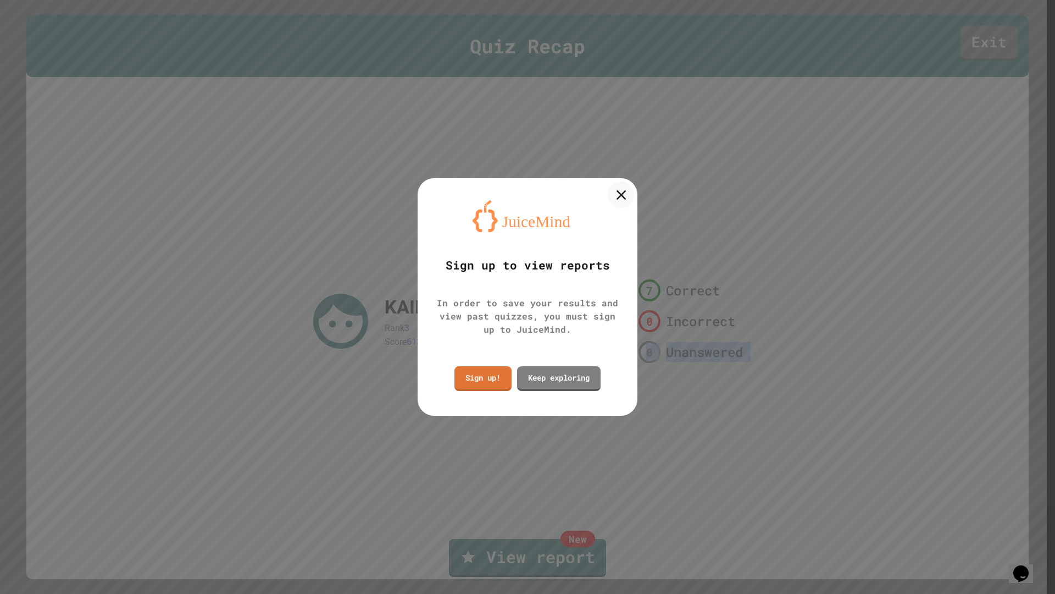
click at [526, 198] on icon at bounding box center [621, 195] width 10 height 10
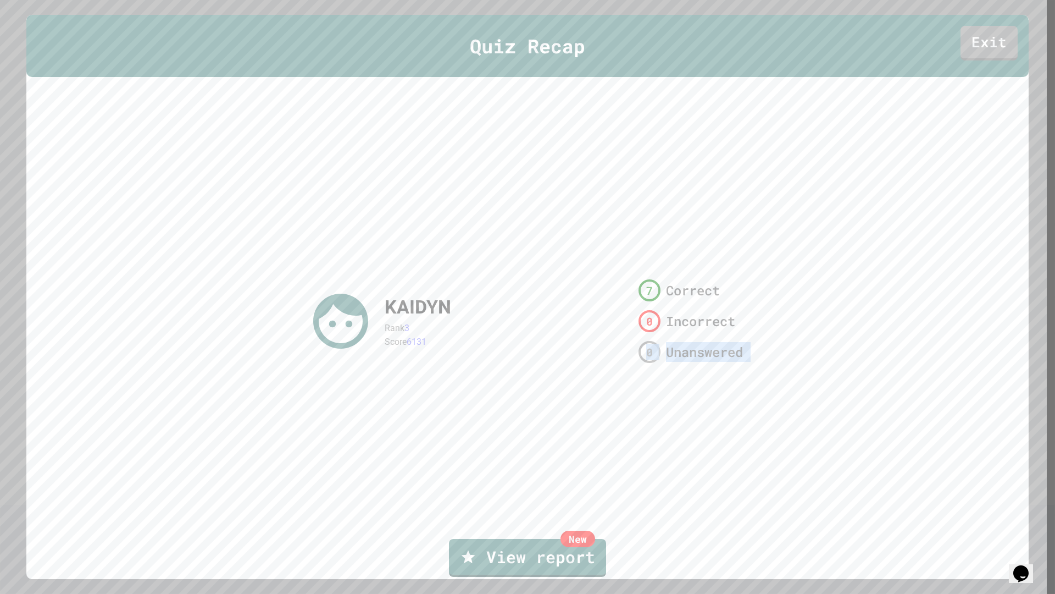
click at [526, 372] on div "KAIDYN Rank 3 Score 6131 7 Correct 0 Incorrect 0 Unanswered" at bounding box center [528, 321] width 440 height 357
click at [526, 53] on link "Exit" at bounding box center [990, 42] width 58 height 36
